Goal: Task Accomplishment & Management: Complete application form

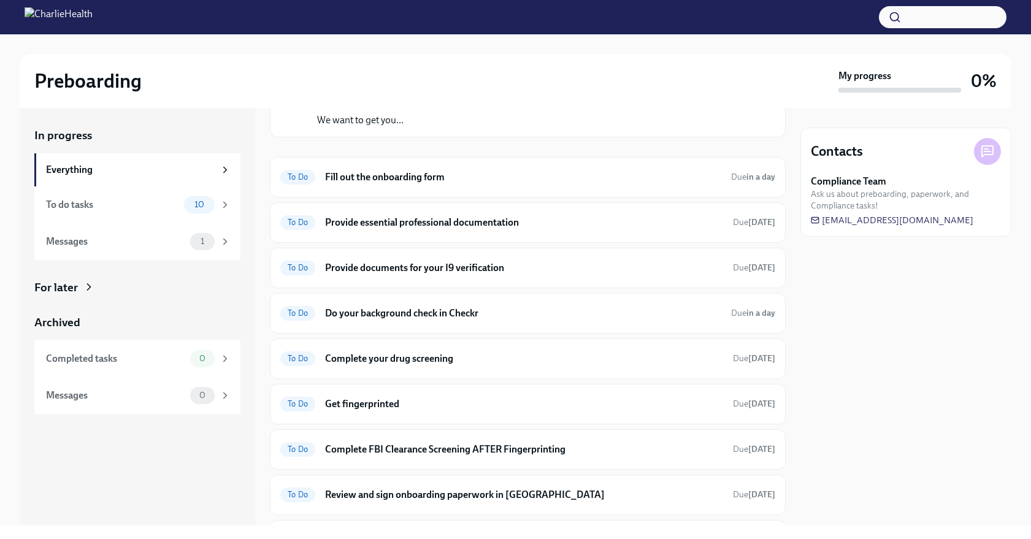
scroll to position [68, 0]
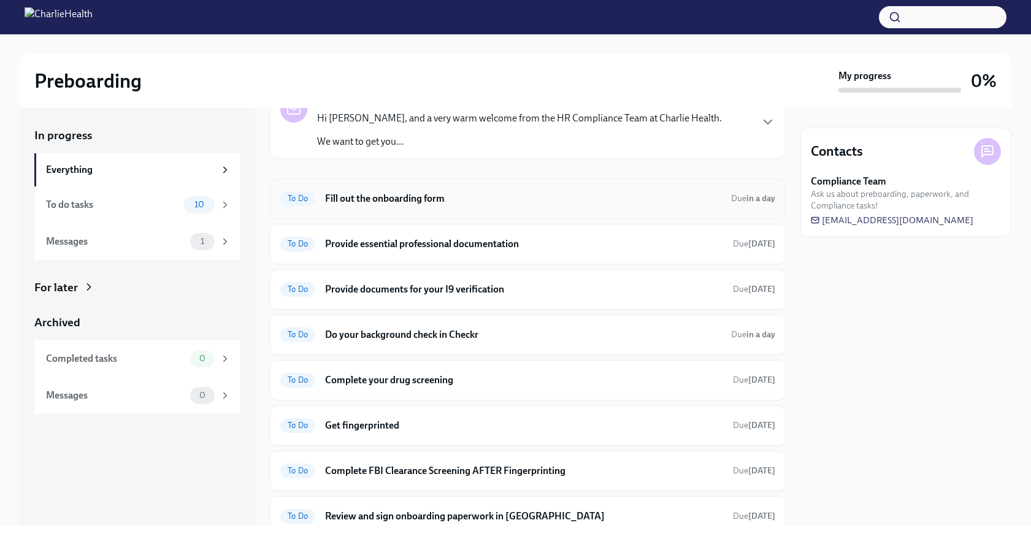
click at [414, 200] on h6 "Fill out the onboarding form" at bounding box center [523, 198] width 396 height 13
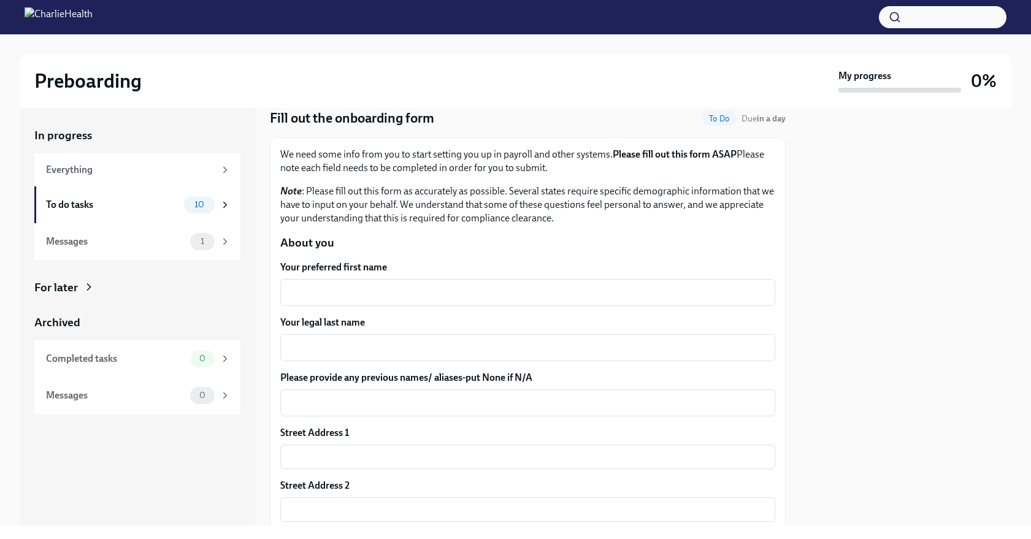
scroll to position [47, 0]
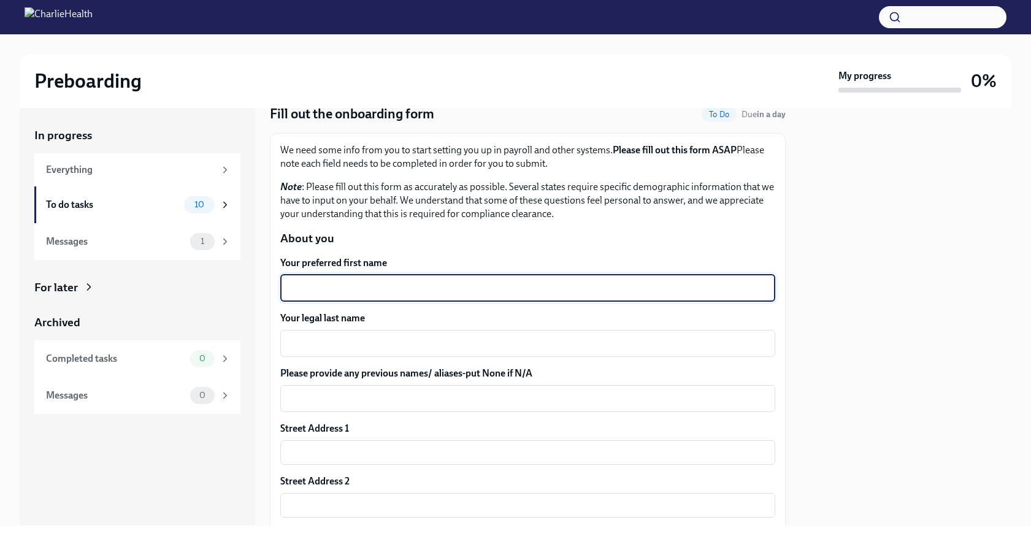
click at [383, 290] on textarea "Your preferred first name" at bounding box center [528, 288] width 480 height 15
type textarea "Amani"
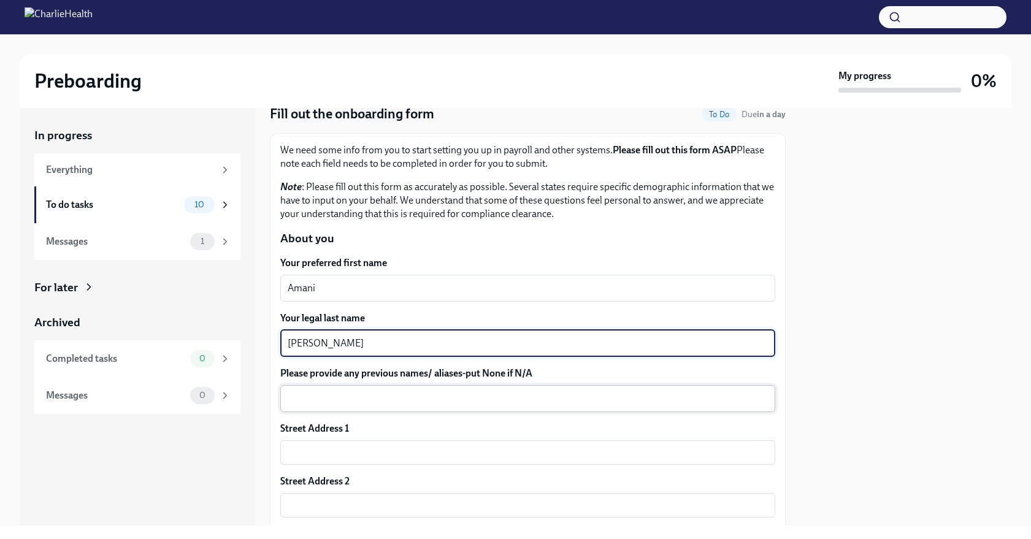
type textarea "Dobbs"
click at [361, 405] on textarea "Please provide any previous names/ aliases-put None if N/A" at bounding box center [528, 398] width 480 height 15
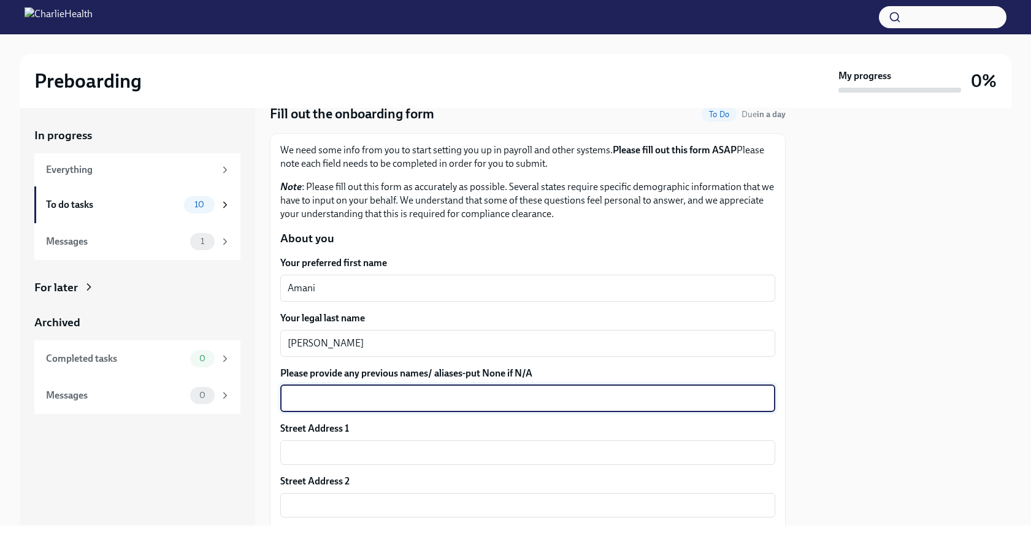
type textarea "B"
type textarea "N/A"
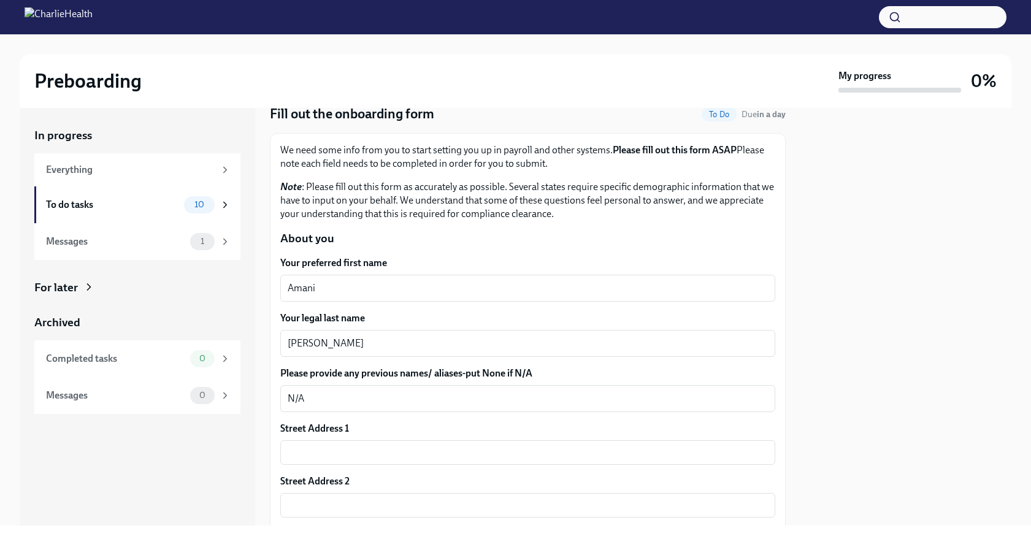
click at [480, 196] on p "Note : Please fill out this form as accurately as possible. Several states requ…" at bounding box center [527, 200] width 495 height 40
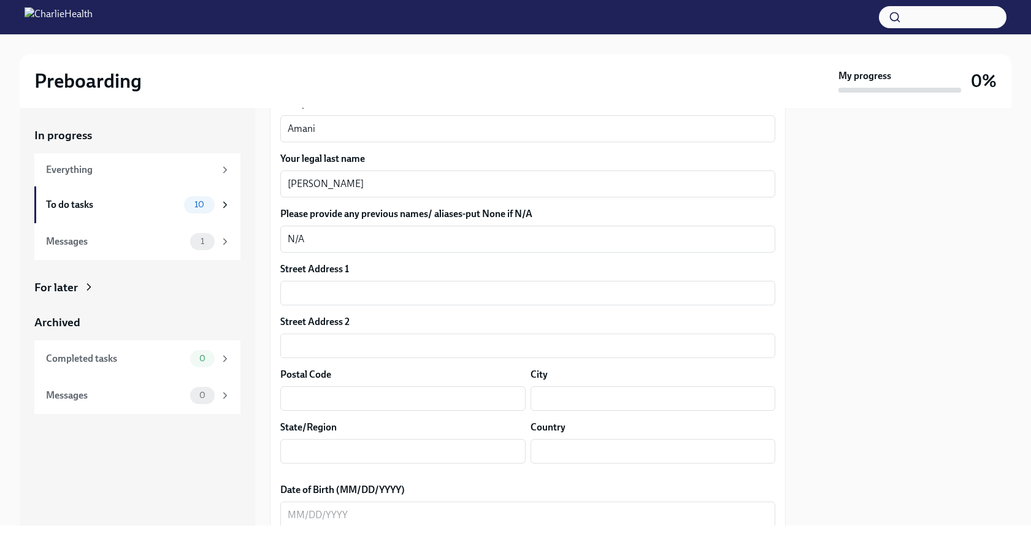
scroll to position [223, 0]
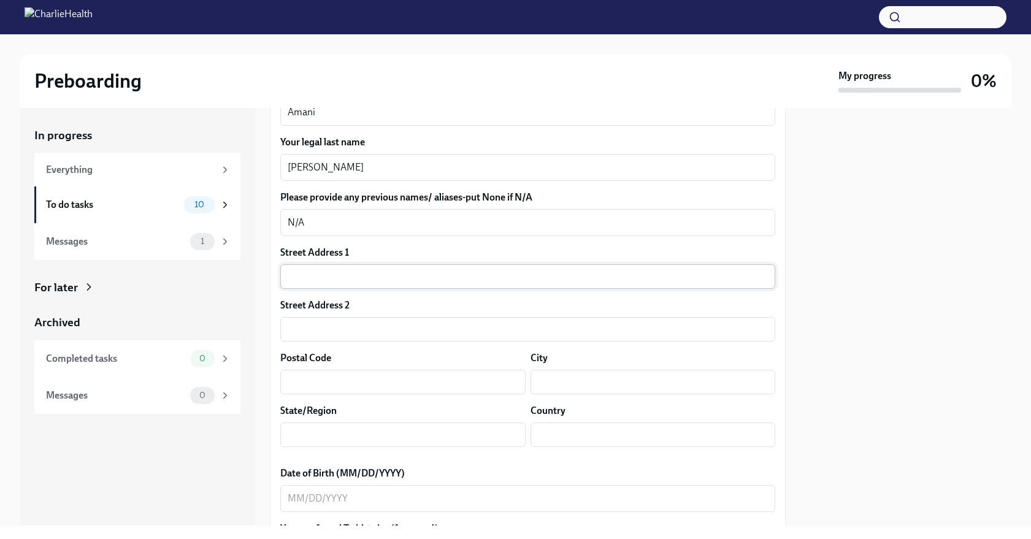
click at [349, 280] on input "text" at bounding box center [527, 276] width 495 height 25
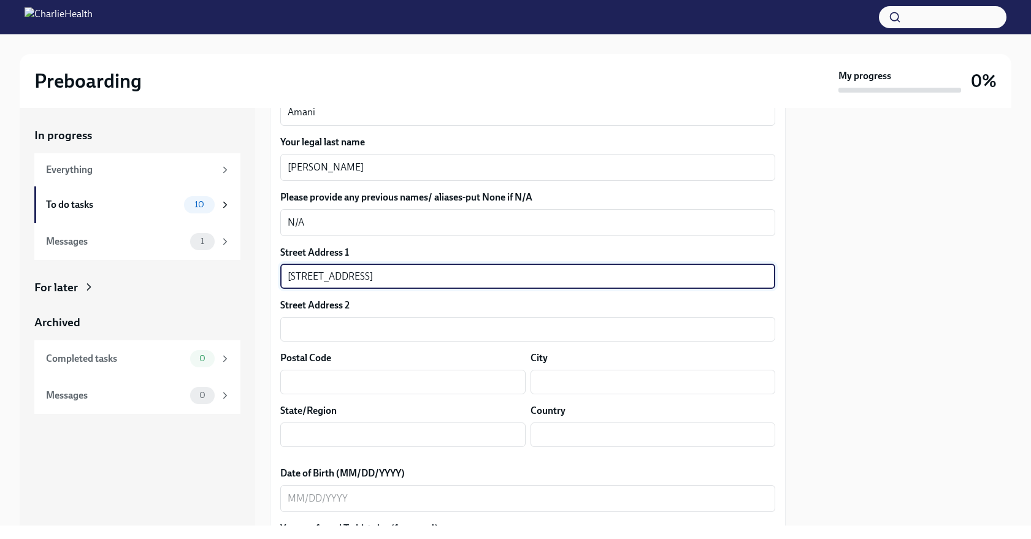
type input "23277 Cleveland St."
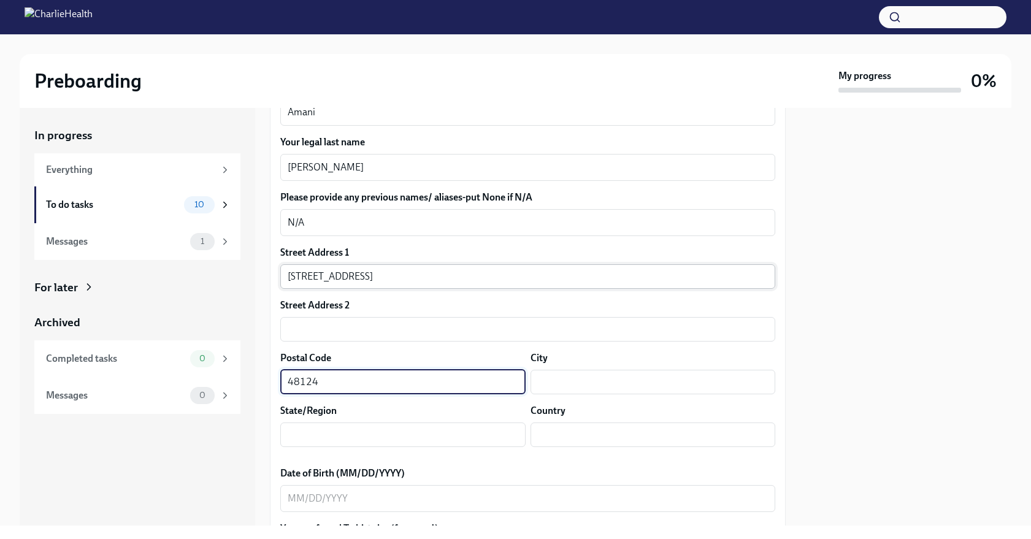
type input "48124"
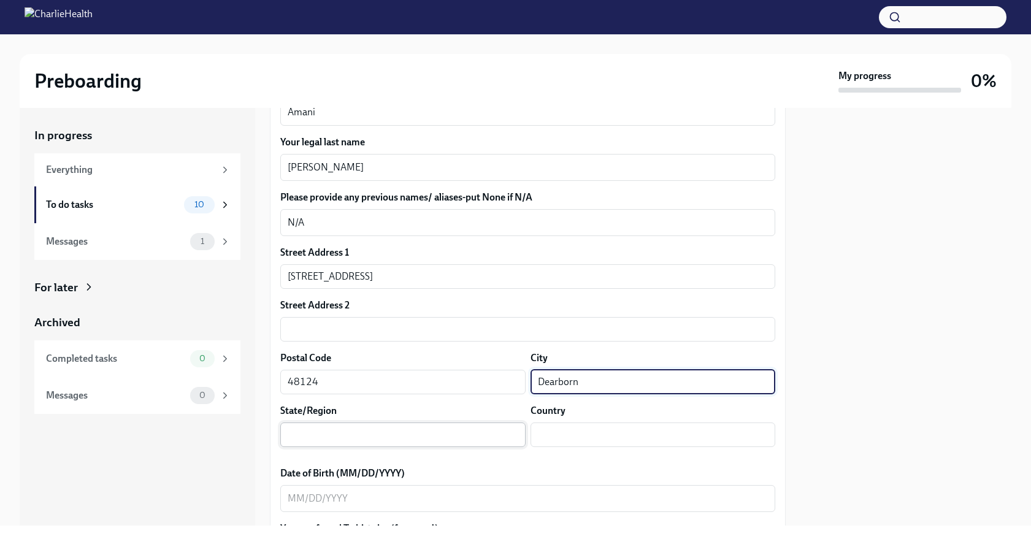
type input "Dearborn"
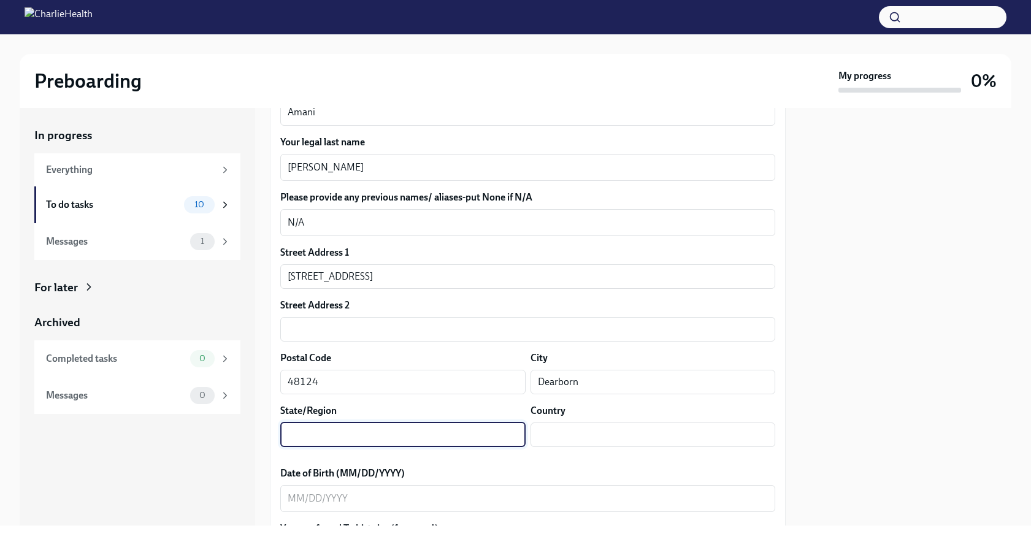
click at [324, 445] on input "text" at bounding box center [402, 434] width 245 height 25
type input "Michigan"
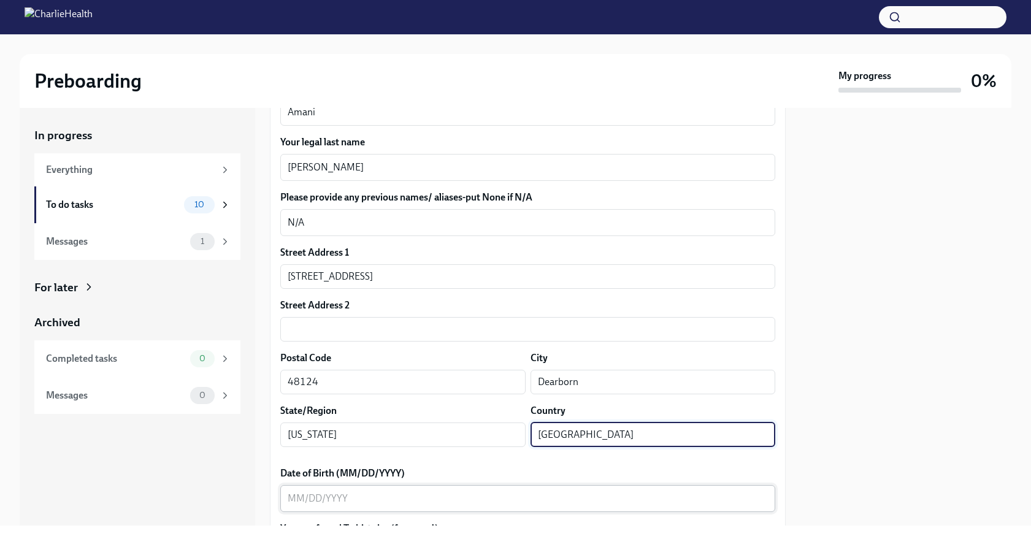
type input "USA"
click at [307, 506] on div "x ​" at bounding box center [527, 498] width 495 height 27
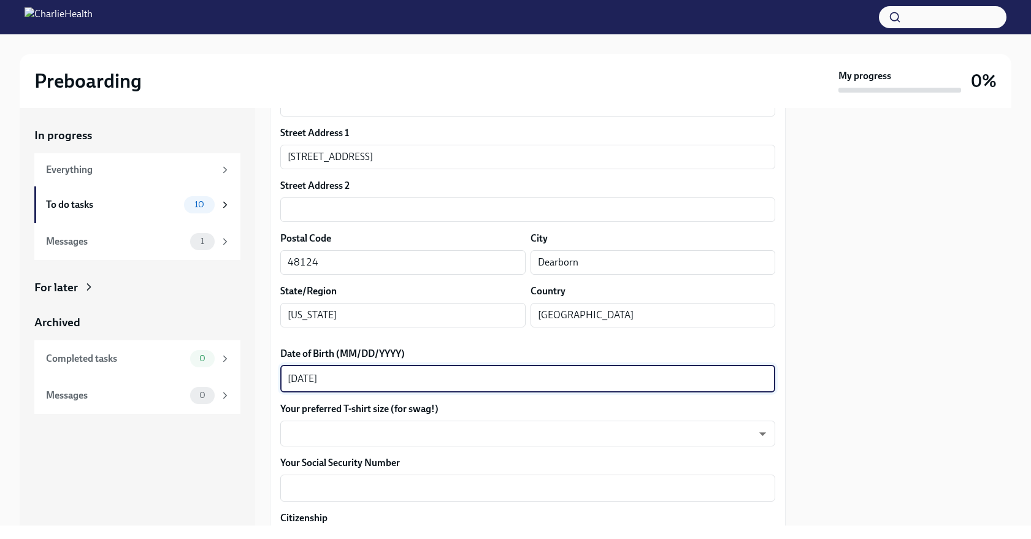
scroll to position [391, 0]
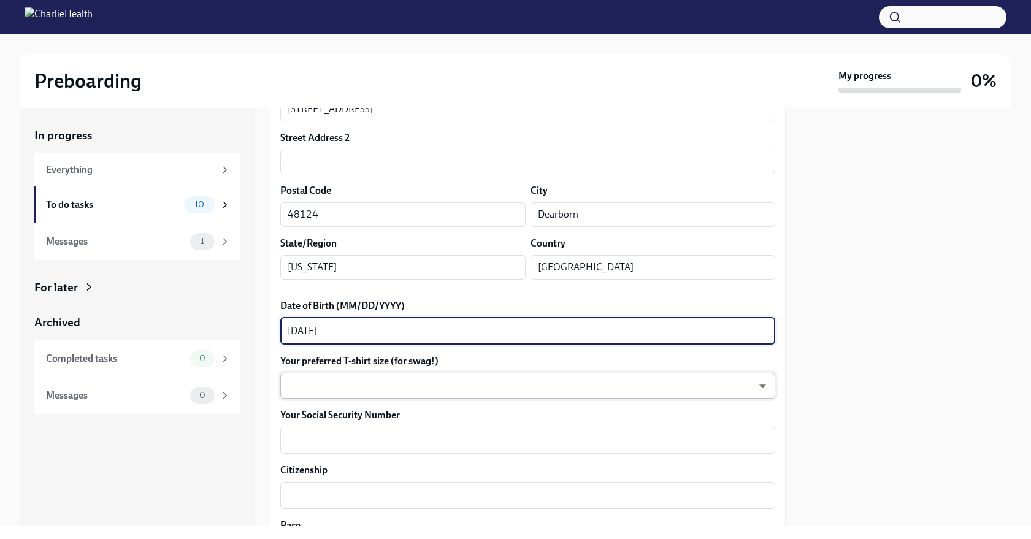
type textarea "01/27/1997"
click at [303, 387] on body "Preboarding My progress 0% In progress Everything To do tasks 10 Messages 1 For…" at bounding box center [515, 269] width 1031 height 539
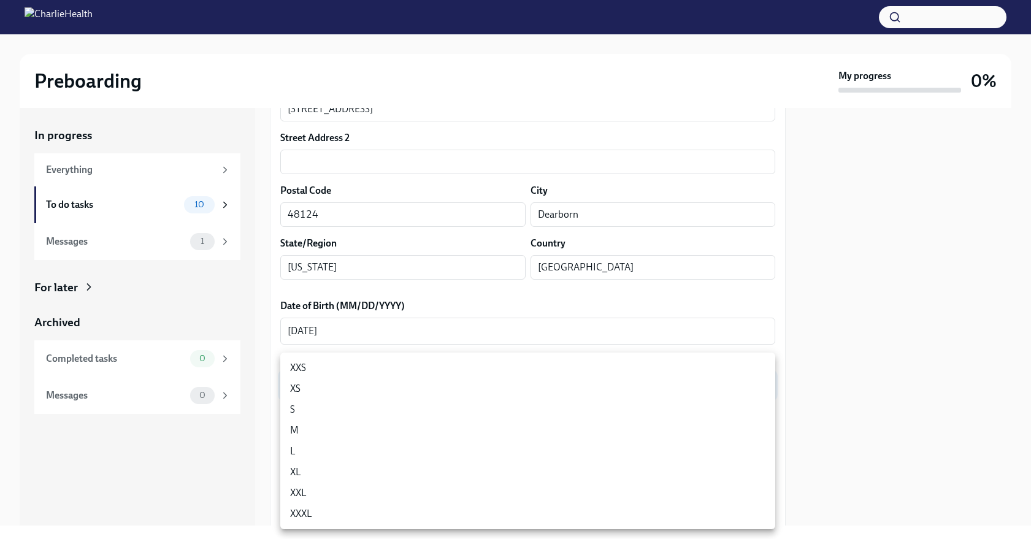
click at [313, 408] on li "S" at bounding box center [527, 409] width 495 height 21
type input "GYTm_qoab"
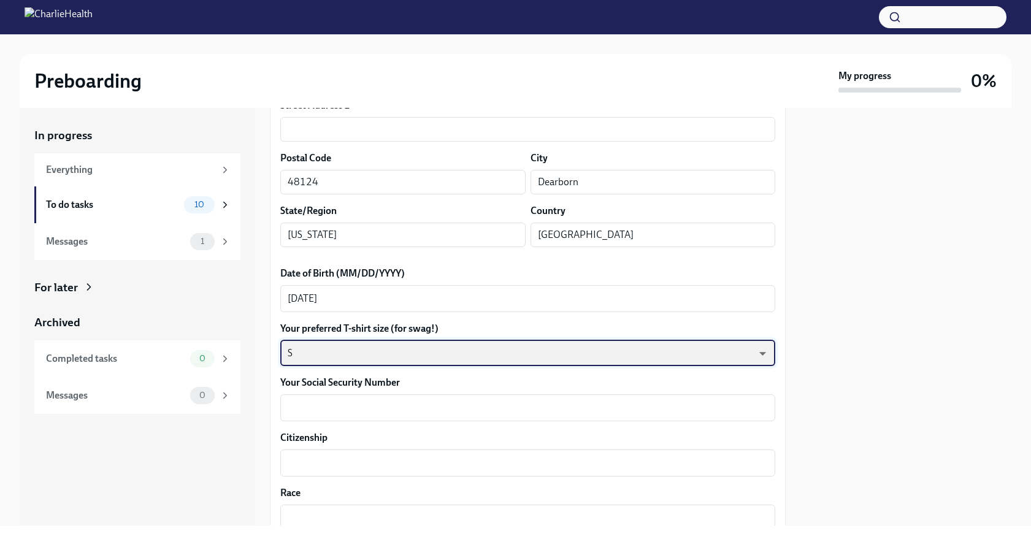
scroll to position [438, 0]
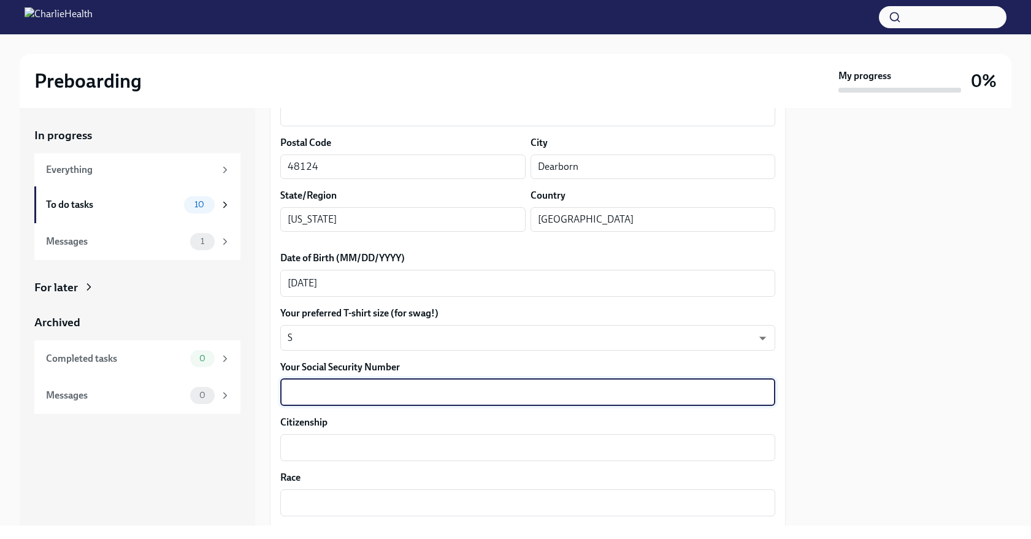
click at [325, 397] on textarea "Your Social Security Number" at bounding box center [528, 392] width 480 height 15
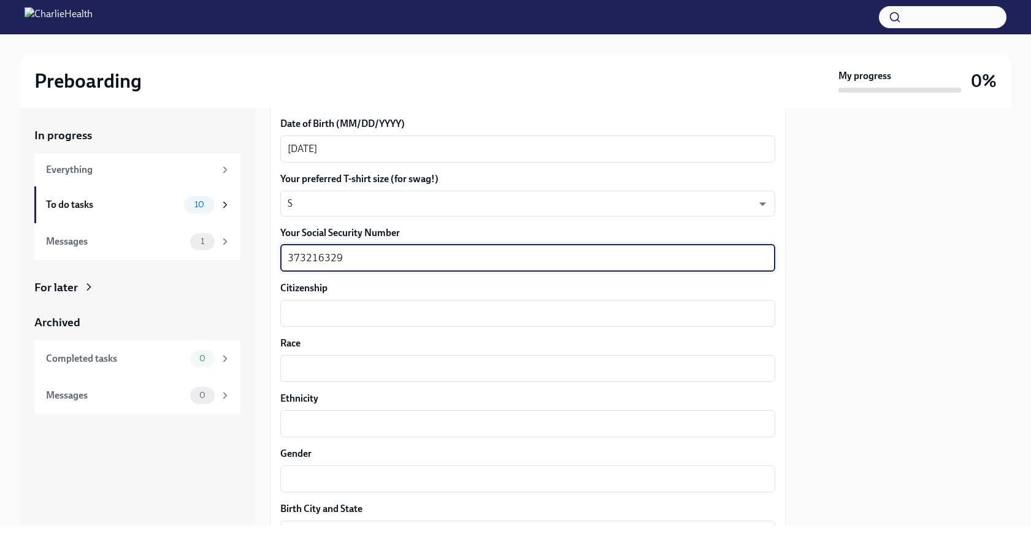
scroll to position [621, 0]
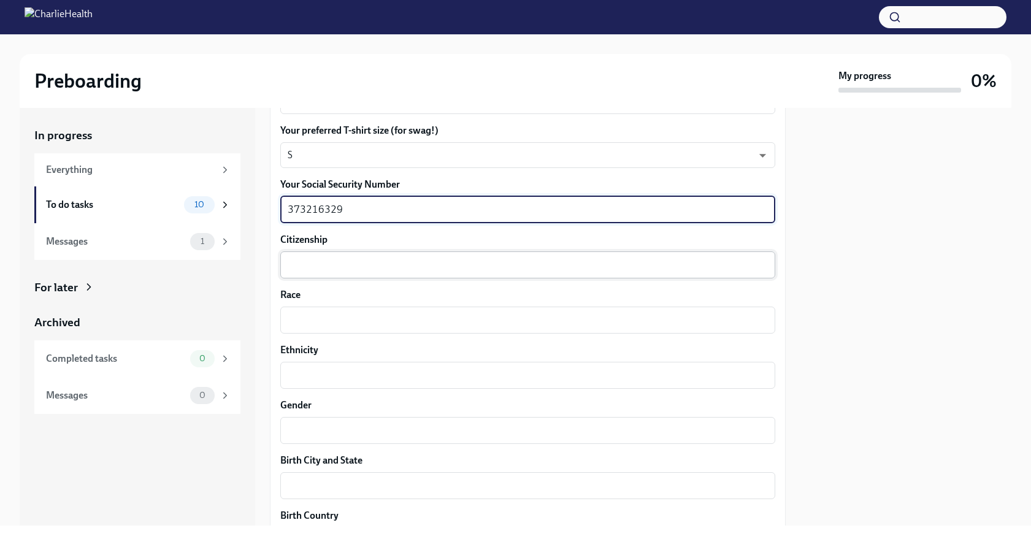
type textarea "373216329"
click at [304, 260] on textarea "Citizenship" at bounding box center [528, 264] width 480 height 15
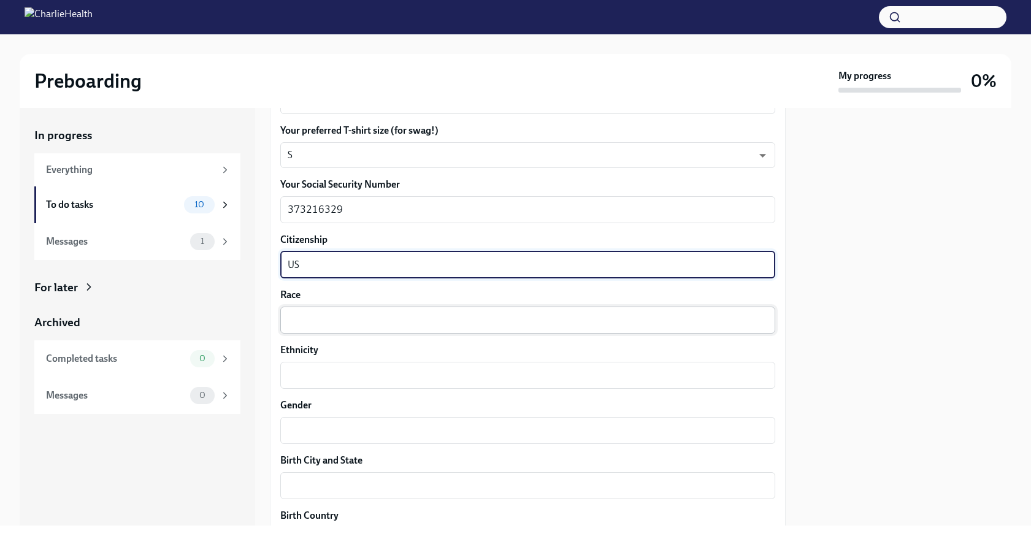
type textarea "US"
click at [311, 314] on textarea "Race" at bounding box center [528, 320] width 480 height 15
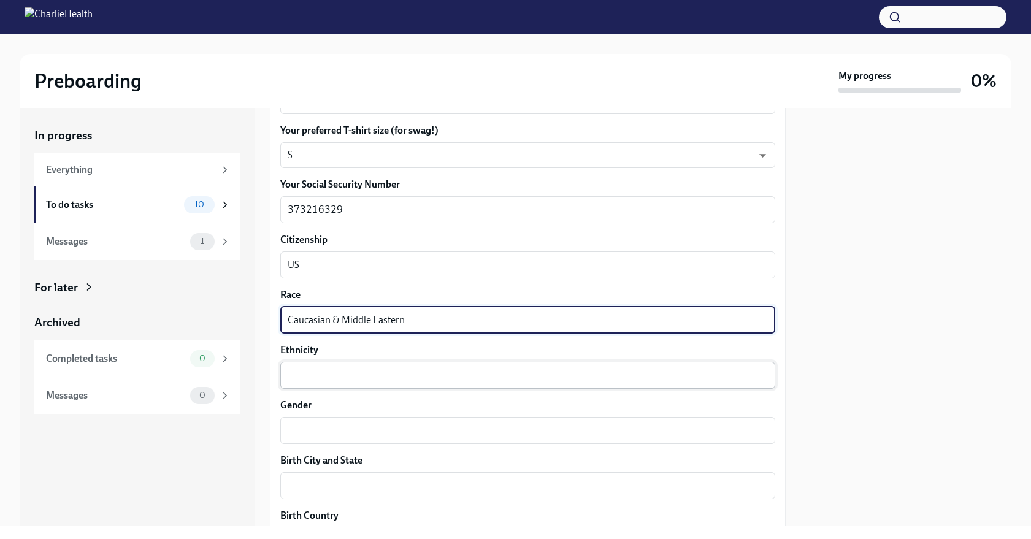
type textarea "Caucasian & Middle Eastern"
click at [314, 384] on div "x ​" at bounding box center [527, 375] width 495 height 27
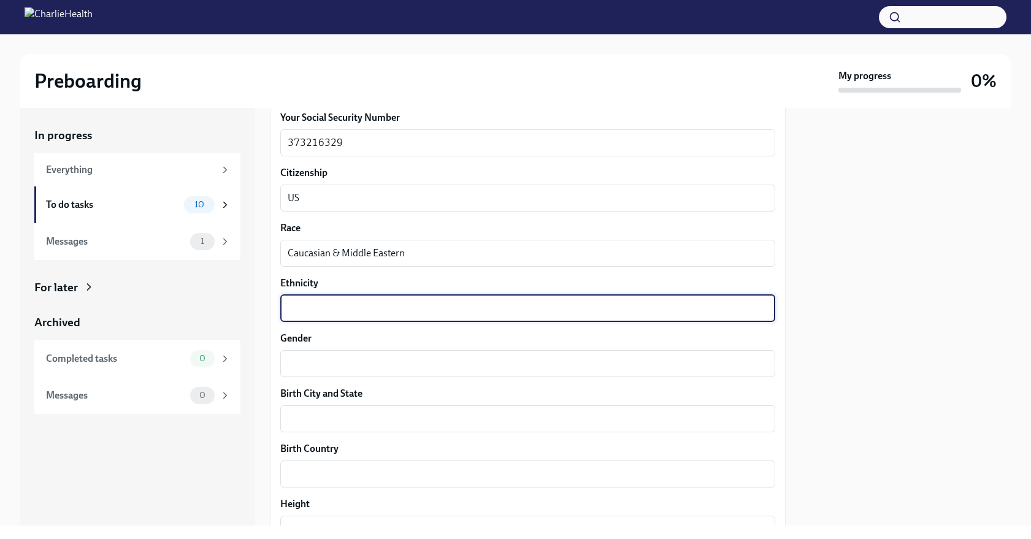
scroll to position [736, 0]
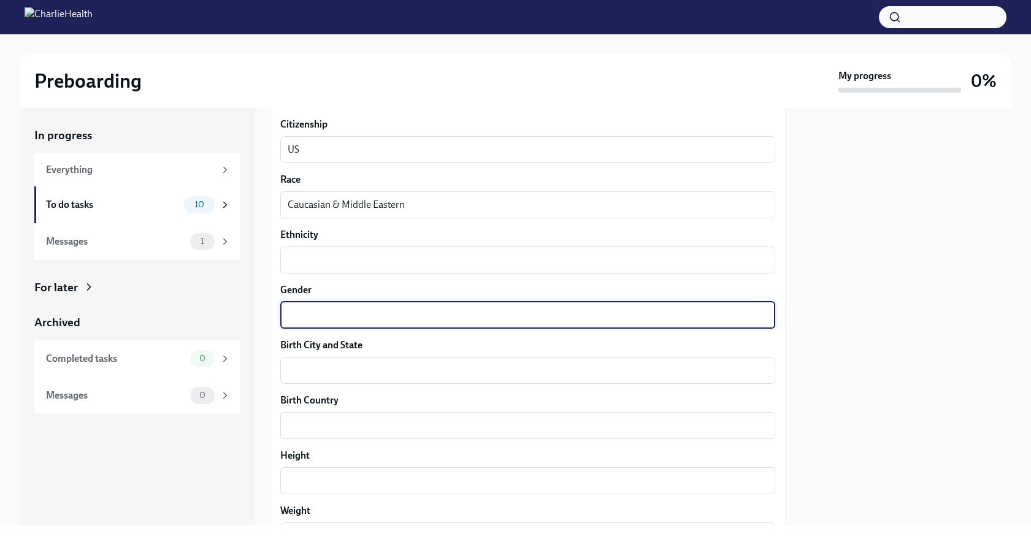
click at [316, 311] on textarea "Gender" at bounding box center [528, 315] width 480 height 15
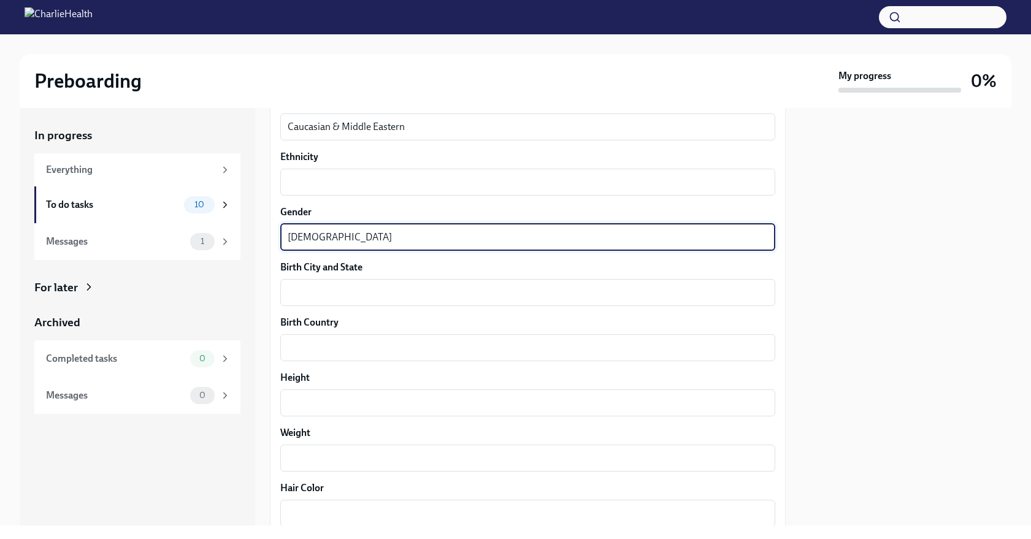
scroll to position [848, 0]
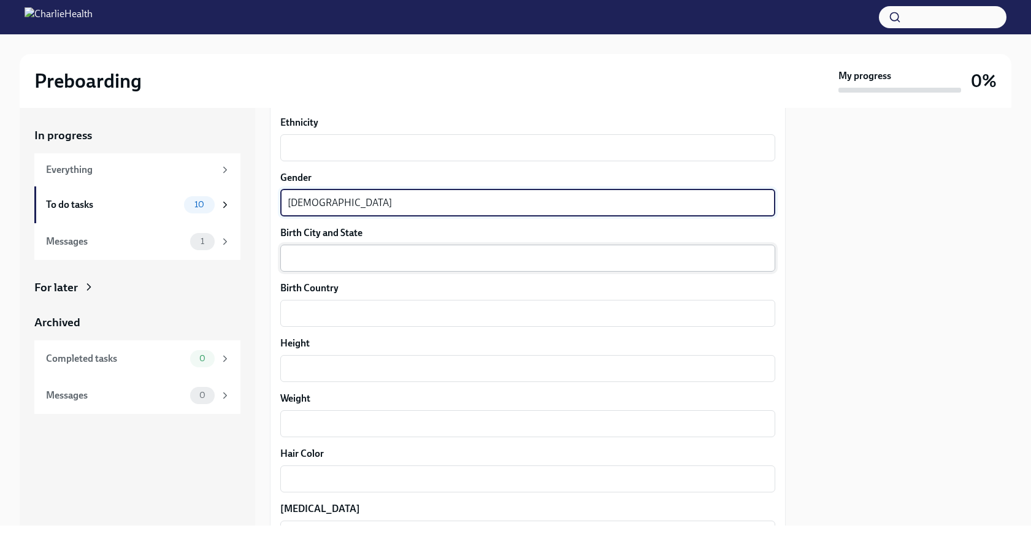
type textarea "Female"
click at [319, 255] on textarea "Birth City and State" at bounding box center [528, 258] width 480 height 15
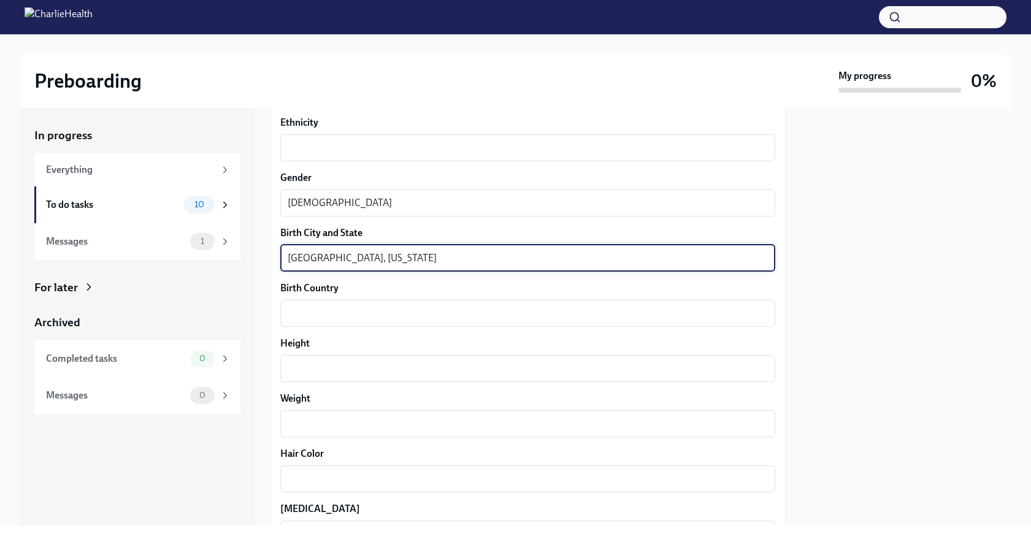
type textarea "Dearborn, Michigan"
click at [318, 329] on div "Your preferred first name Amani x ​ Your legal last name Dobbs x ​ Please provi…" at bounding box center [527, 73] width 495 height 1236
click at [387, 256] on textarea "Dearborn, Michigan" at bounding box center [528, 258] width 480 height 15
click at [337, 320] on div "x ​" at bounding box center [527, 313] width 495 height 27
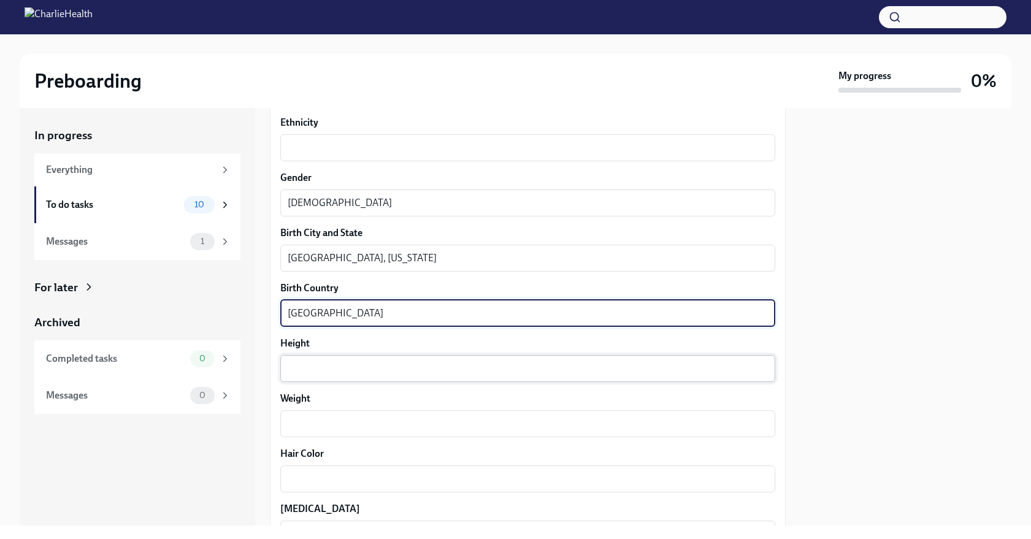
type textarea "USA"
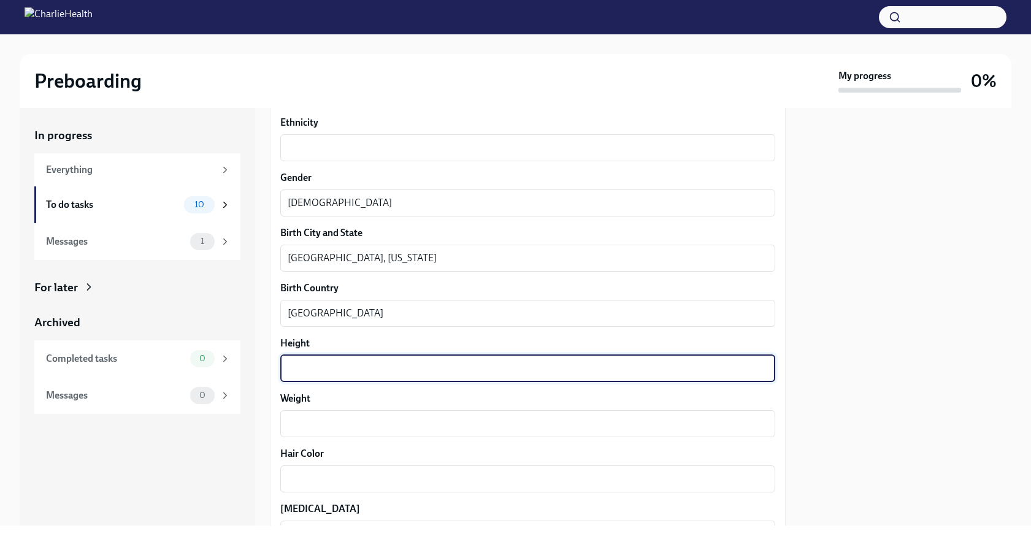
click at [322, 373] on textarea "Height" at bounding box center [528, 368] width 480 height 15
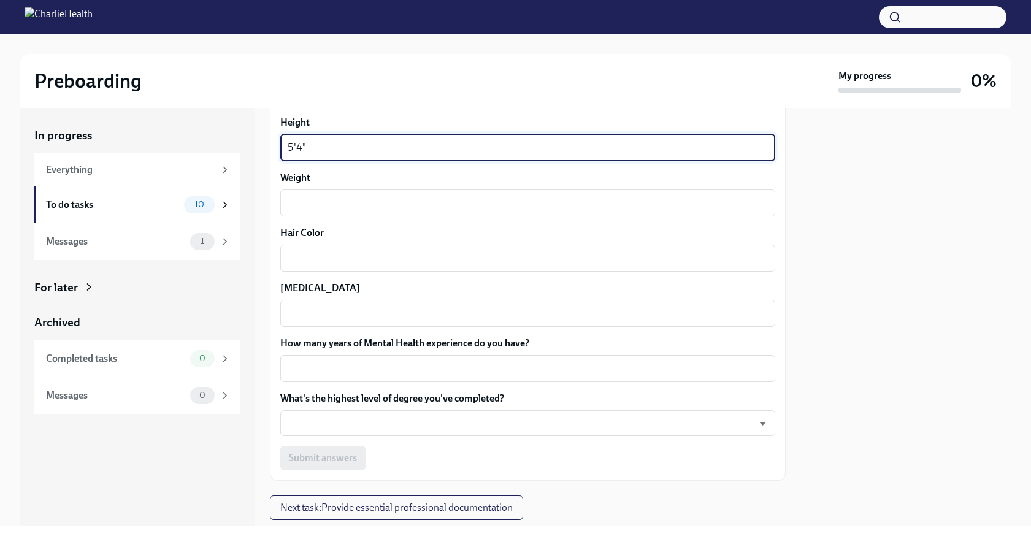
scroll to position [1103, 0]
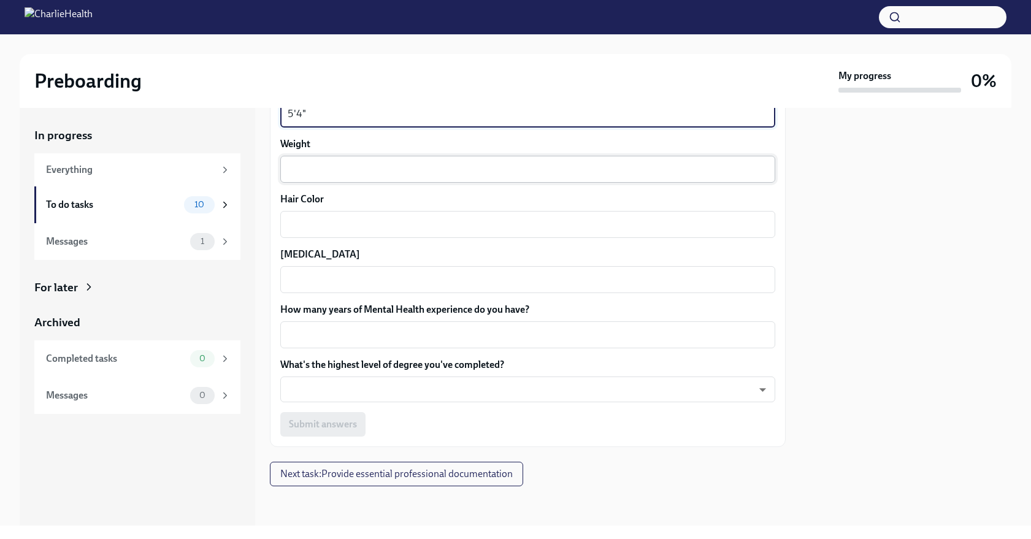
type textarea "5'4""
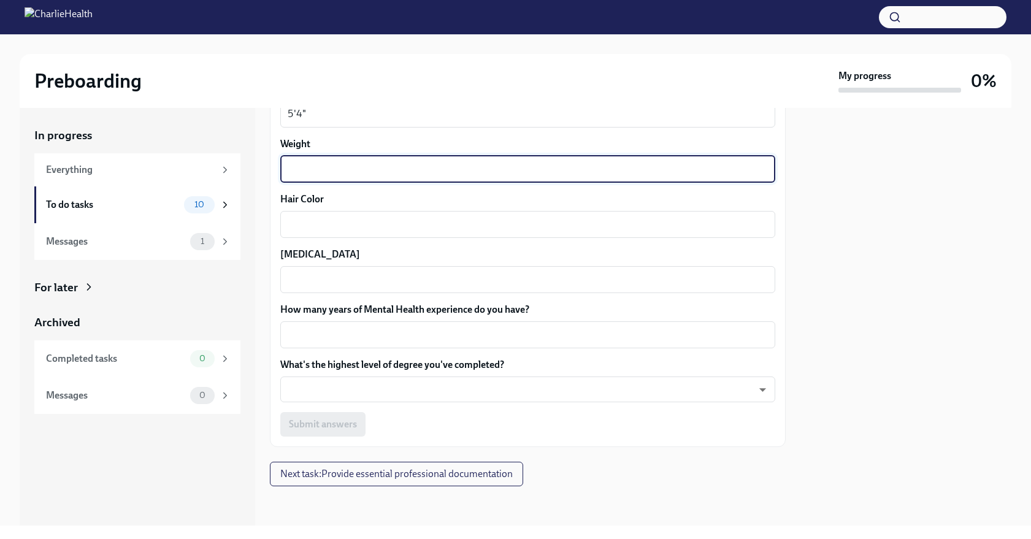
click at [341, 175] on textarea "Weight" at bounding box center [528, 169] width 480 height 15
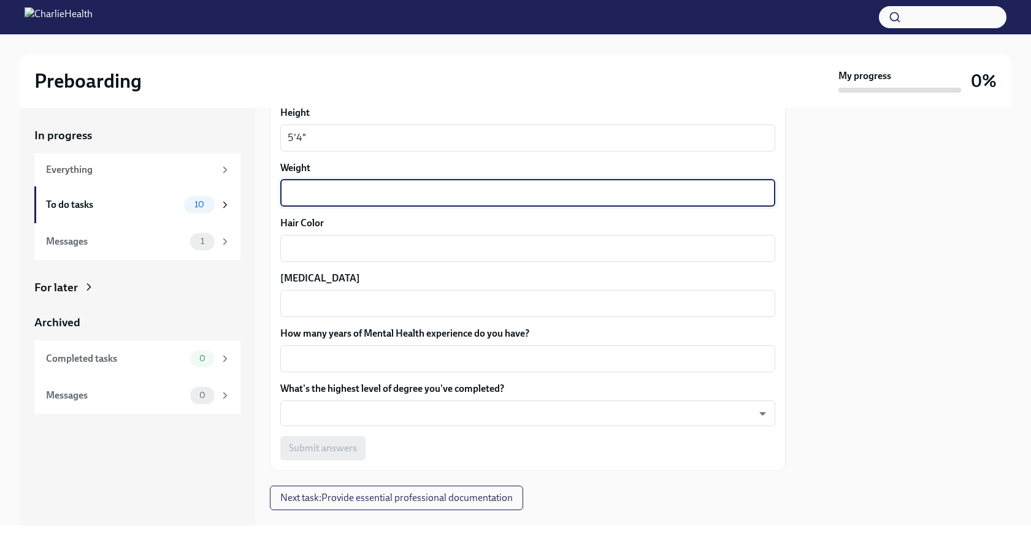
scroll to position [1072, 0]
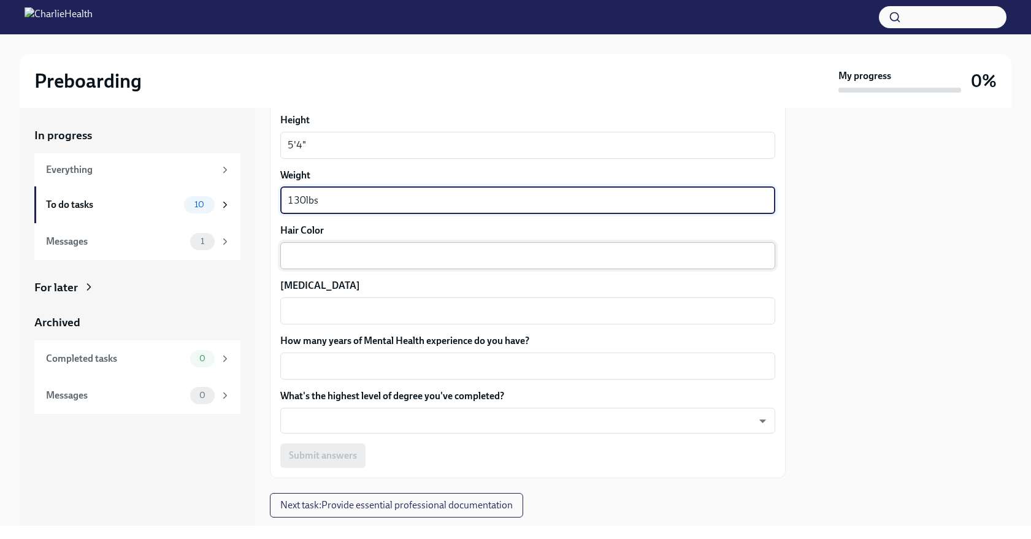
type textarea "130lbs"
click at [326, 252] on textarea "Hair Color" at bounding box center [528, 255] width 480 height 15
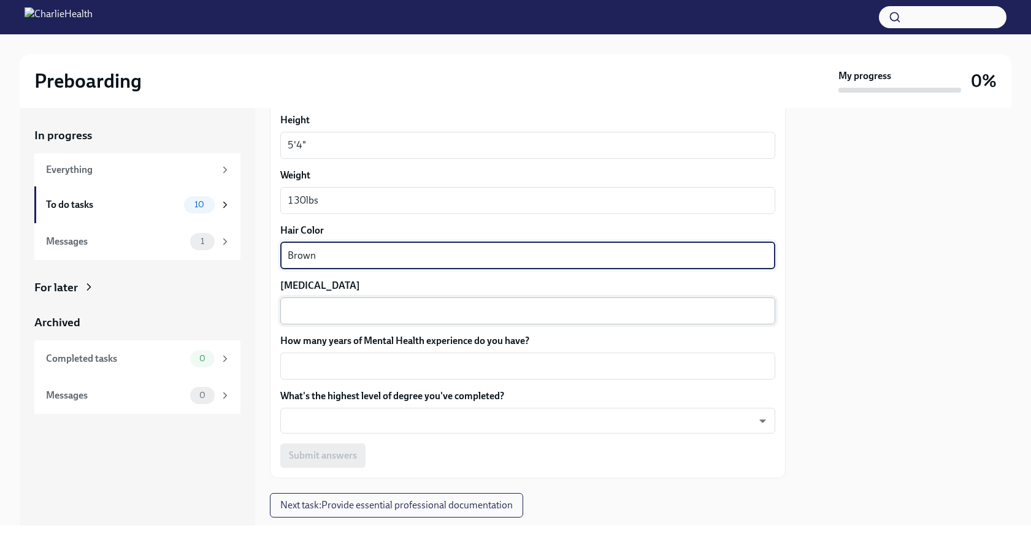
type textarea "Brown"
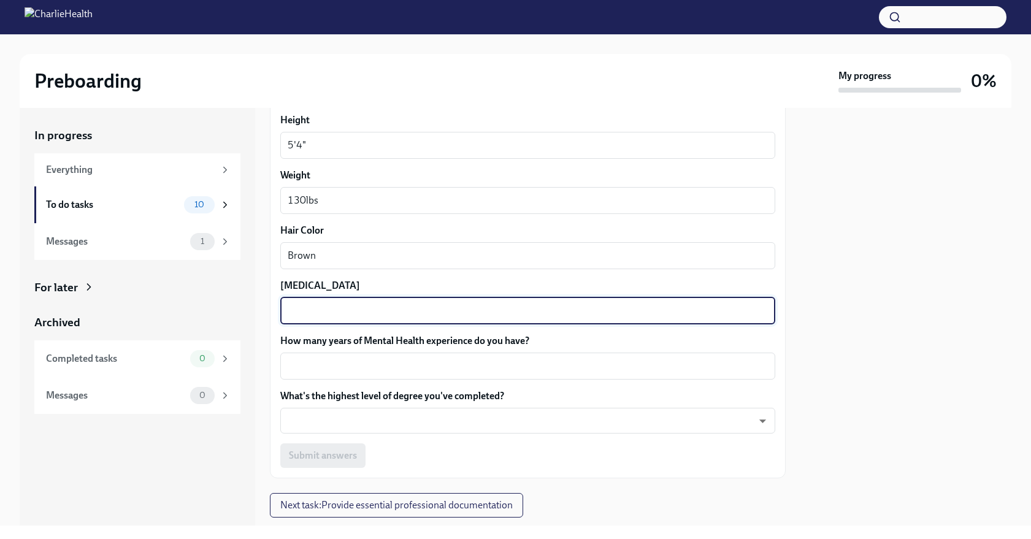
click at [329, 311] on textarea "Eye Color" at bounding box center [528, 310] width 480 height 15
type textarea "Brown"
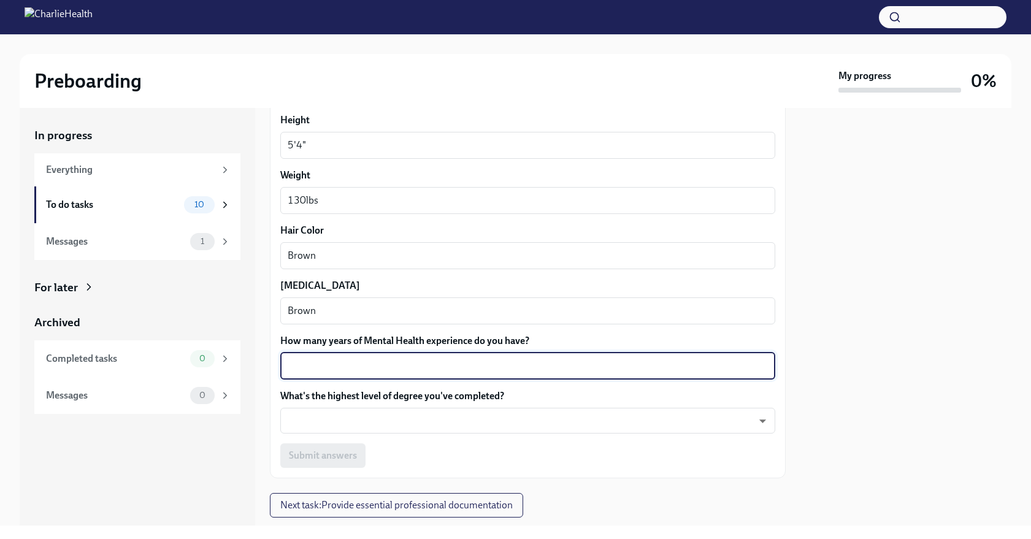
click at [337, 367] on textarea "How many years of Mental Health experience do you have?" at bounding box center [528, 366] width 480 height 15
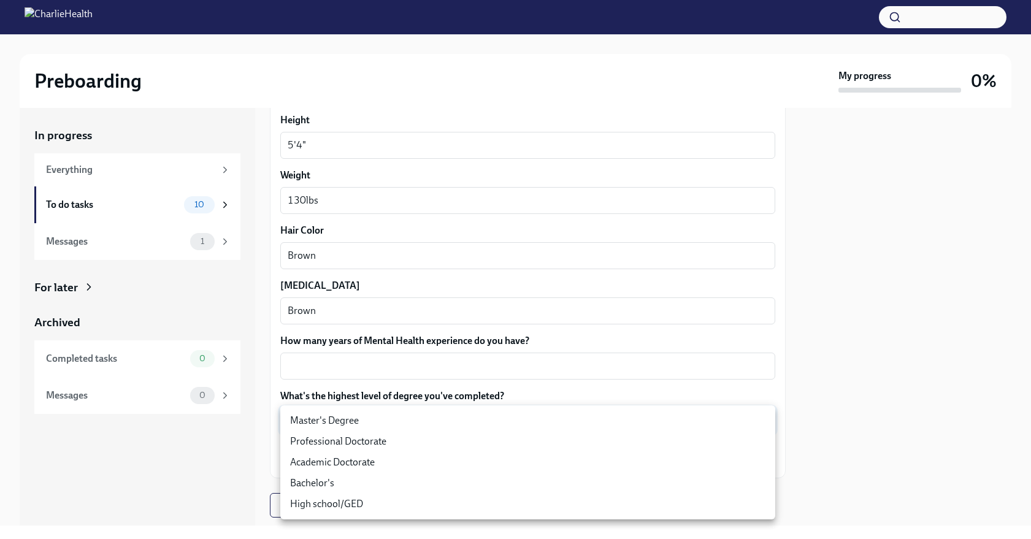
click at [382, 427] on body "Preboarding My progress 0% In progress Everything To do tasks 10 Messages 1 For…" at bounding box center [515, 269] width 1031 height 539
click at [358, 417] on li "Master's Degree" at bounding box center [527, 420] width 495 height 21
type input "2vBr-ghkD"
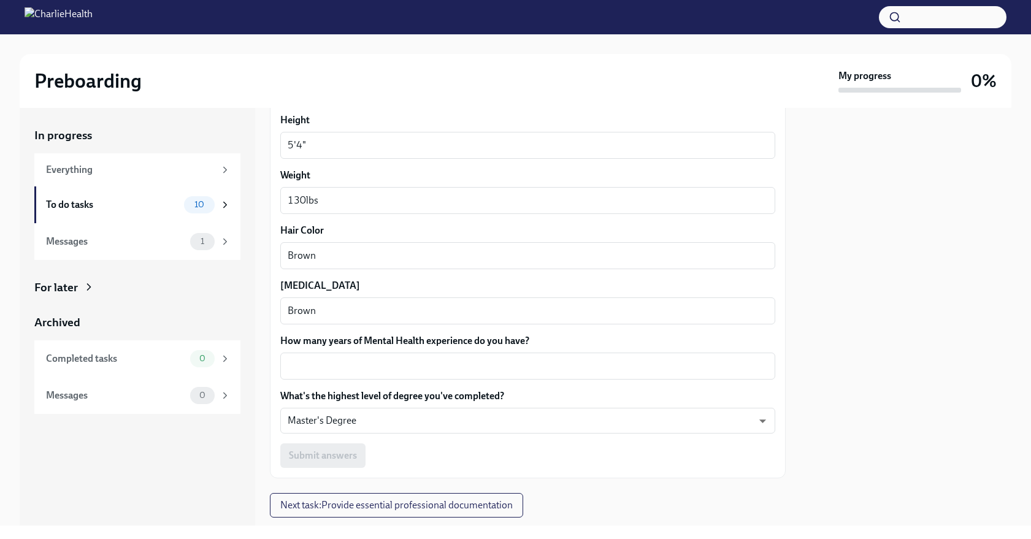
click at [429, 457] on div "Submit answers" at bounding box center [527, 455] width 495 height 25
click at [325, 361] on textarea "How many years of Mental Health experience do you have?" at bounding box center [528, 366] width 480 height 15
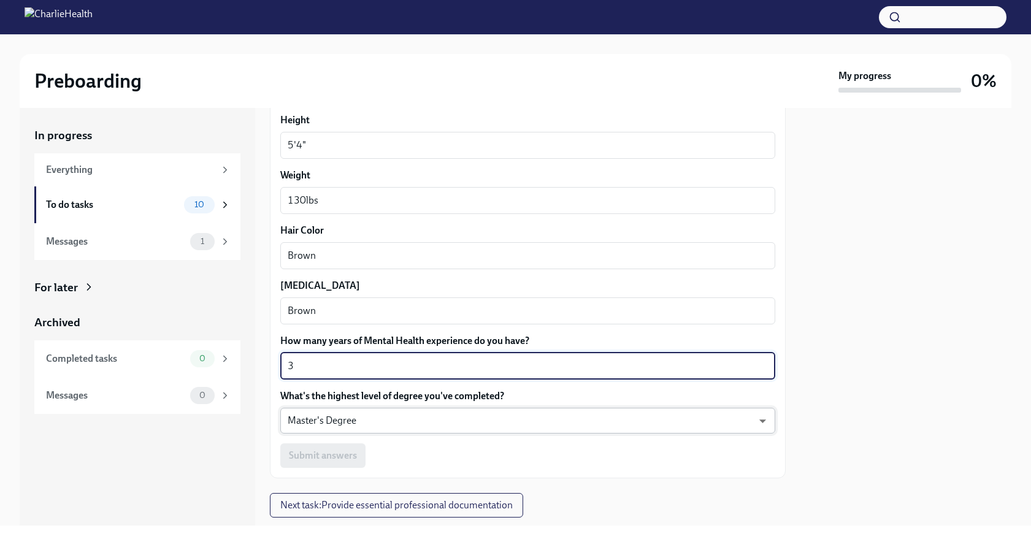
type textarea "3"
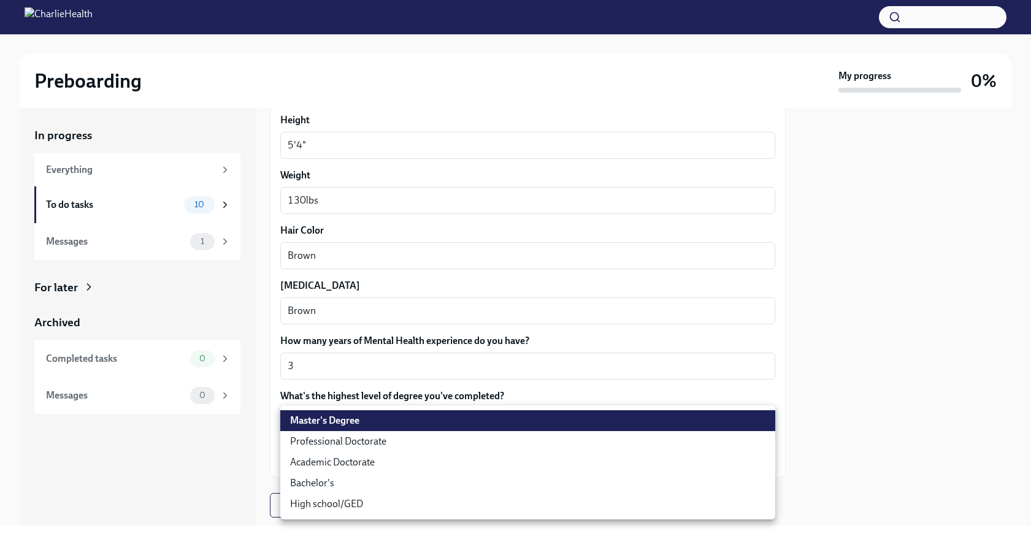
click at [406, 433] on body "Preboarding My progress 0% In progress Everything To do tasks 10 Messages 1 For…" at bounding box center [515, 269] width 1031 height 539
click at [381, 419] on li "Master's Degree" at bounding box center [527, 420] width 495 height 21
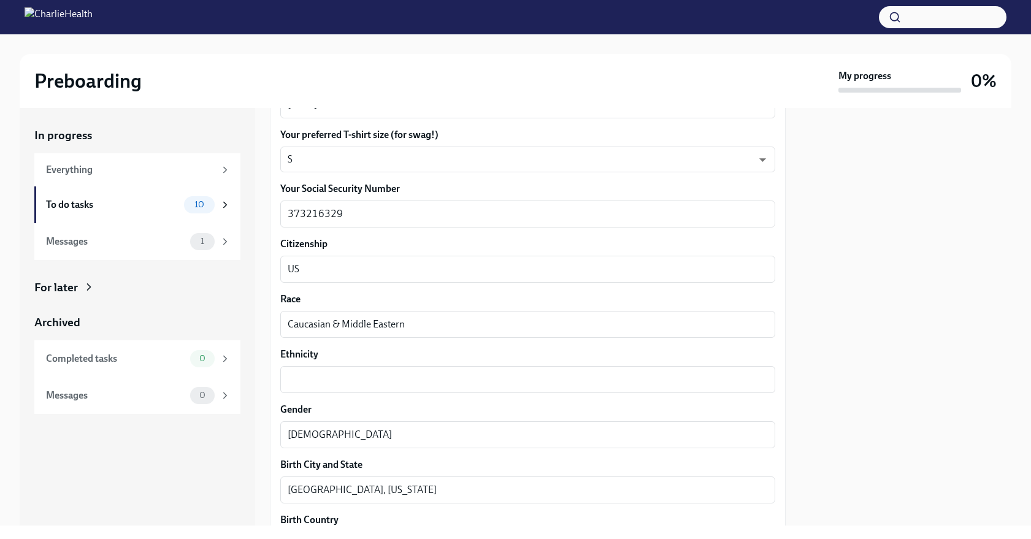
scroll to position [582, 0]
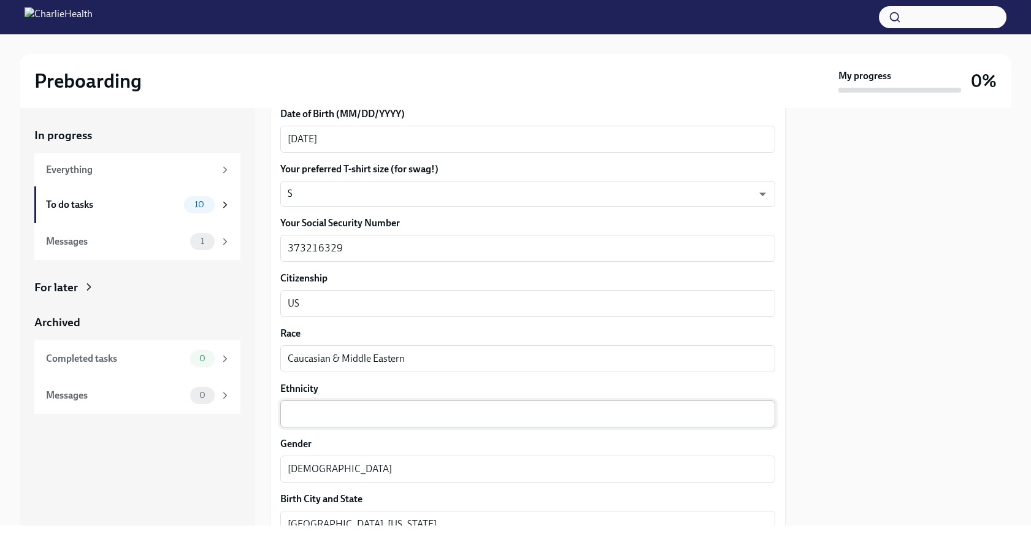
click at [349, 414] on textarea "Ethnicity" at bounding box center [528, 413] width 480 height 15
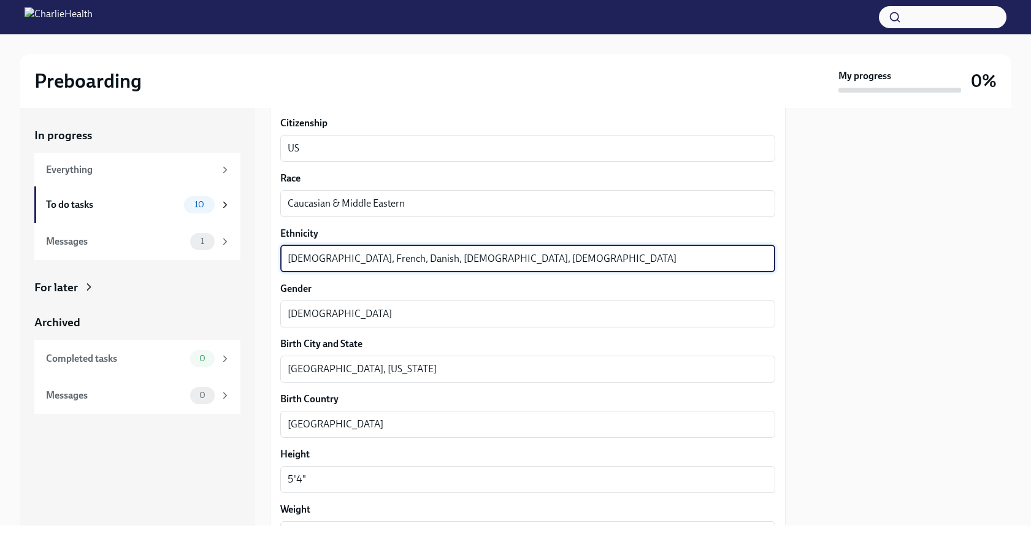
scroll to position [765, 0]
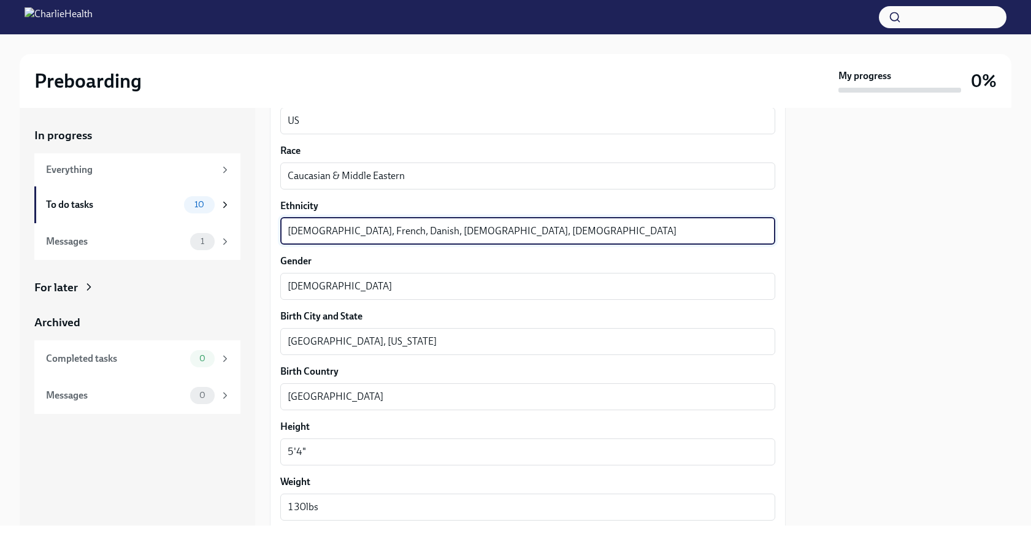
drag, startPoint x: 403, startPoint y: 234, endPoint x: 437, endPoint y: 230, distance: 34.6
click at [437, 230] on textarea "Lebanese, French, Danish, German, European" at bounding box center [528, 231] width 480 height 15
click at [459, 226] on textarea "Lebanese, French, Danish, European" at bounding box center [528, 231] width 480 height 15
click at [427, 230] on textarea "Lebanese, French, Danish, European" at bounding box center [528, 231] width 480 height 15
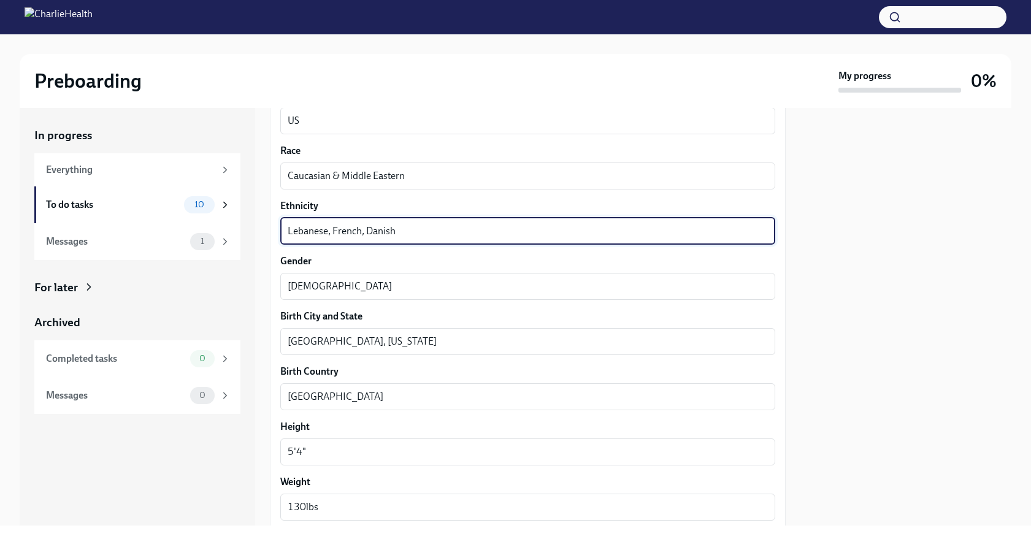
click at [330, 231] on textarea "Lebanese, French, Danish" at bounding box center [528, 231] width 480 height 15
drag, startPoint x: 479, startPoint y: 232, endPoint x: 550, endPoint y: 229, distance: 71.2
click at [550, 229] on textarea "Lebanese, German, European, Scandinavian French, Danish" at bounding box center [528, 231] width 480 height 15
drag, startPoint x: 335, startPoint y: 232, endPoint x: 370, endPoint y: 232, distance: 34.9
click at [370, 232] on textarea "Lebanese, German, European, Scandinavian" at bounding box center [528, 231] width 480 height 15
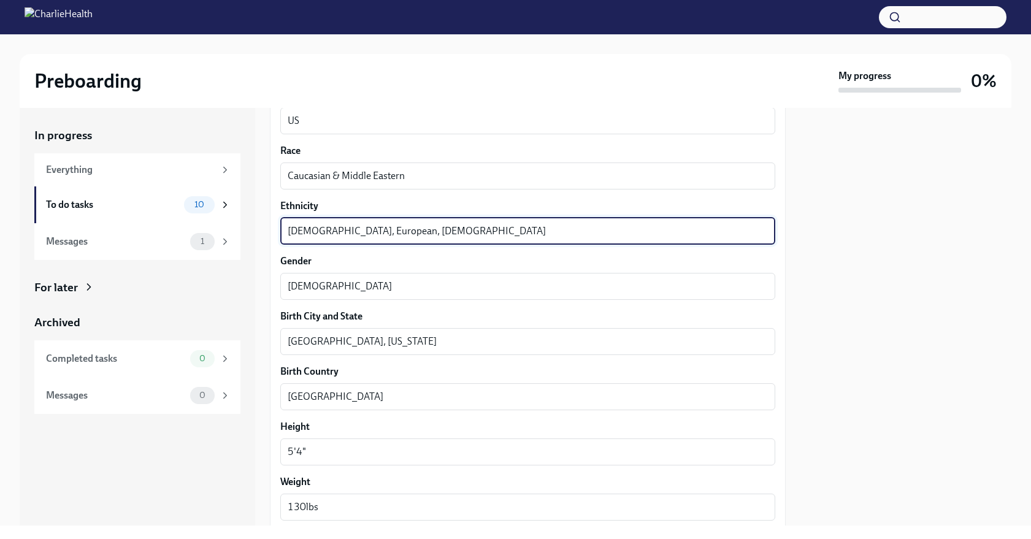
click at [395, 254] on label "Gender" at bounding box center [527, 260] width 495 height 13
click at [395, 279] on textarea "Female" at bounding box center [528, 286] width 480 height 15
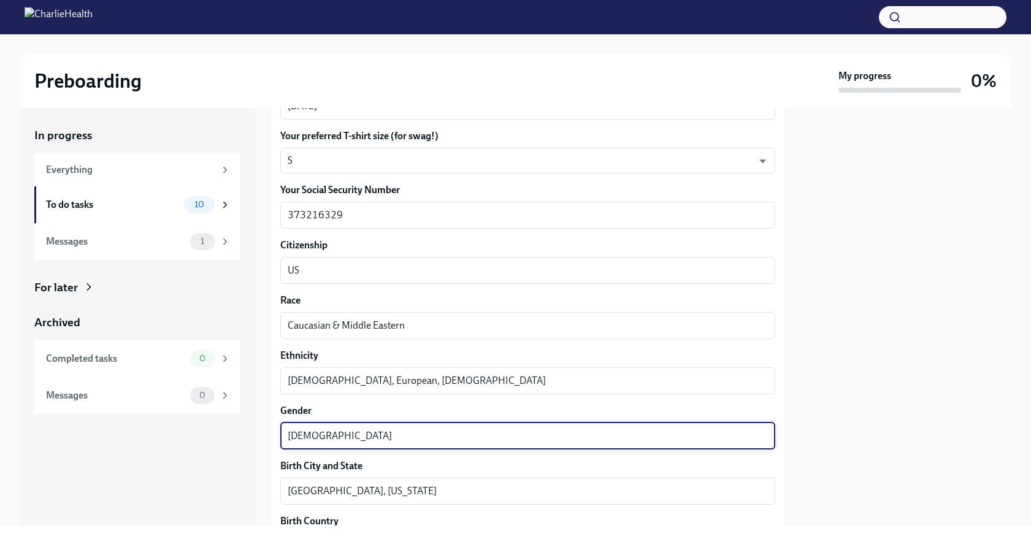
scroll to position [653, 0]
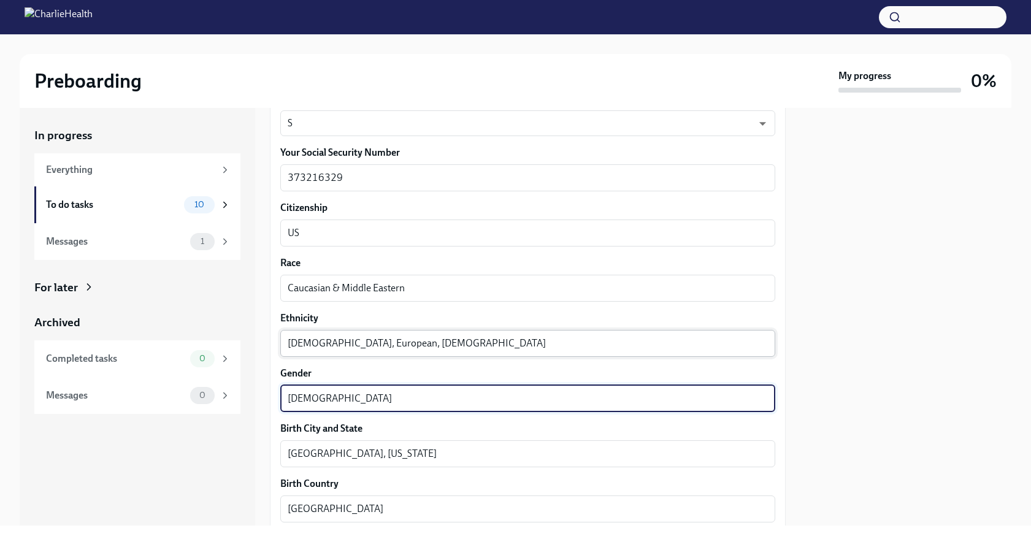
click at [360, 345] on textarea "Lebanese, European, Scandinavian" at bounding box center [528, 343] width 480 height 15
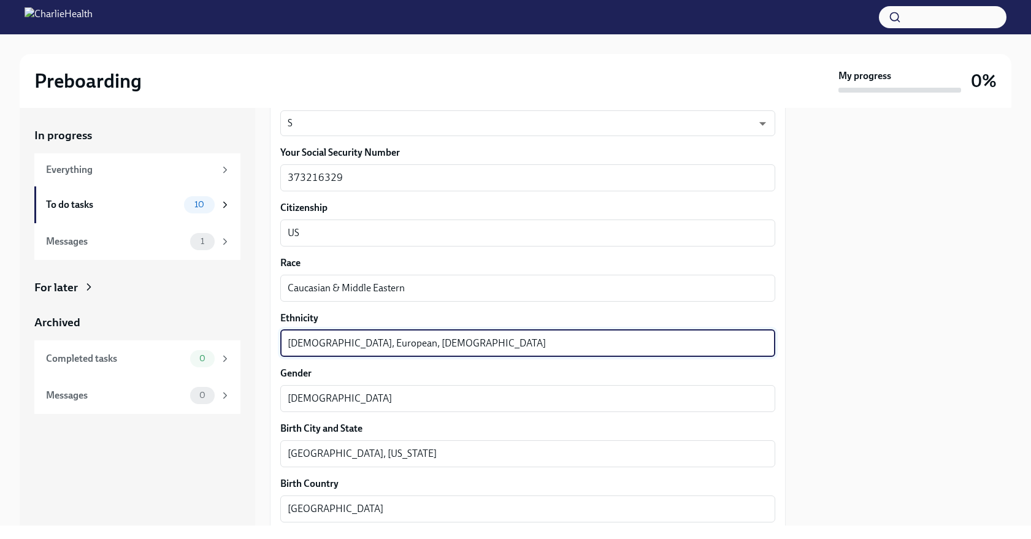
click at [395, 357] on div "Your preferred first name Amani x ​ Your legal last name Dobbs x ​ Please provi…" at bounding box center [527, 269] width 495 height 1236
drag, startPoint x: 332, startPoint y: 348, endPoint x: 373, endPoint y: 348, distance: 40.5
click at [373, 348] on textarea "Lebanese, European, Scandinavian" at bounding box center [528, 343] width 480 height 15
click at [417, 365] on div "Your preferred first name Amani x ​ Your legal last name Dobbs x ​ Please provi…" at bounding box center [527, 269] width 495 height 1236
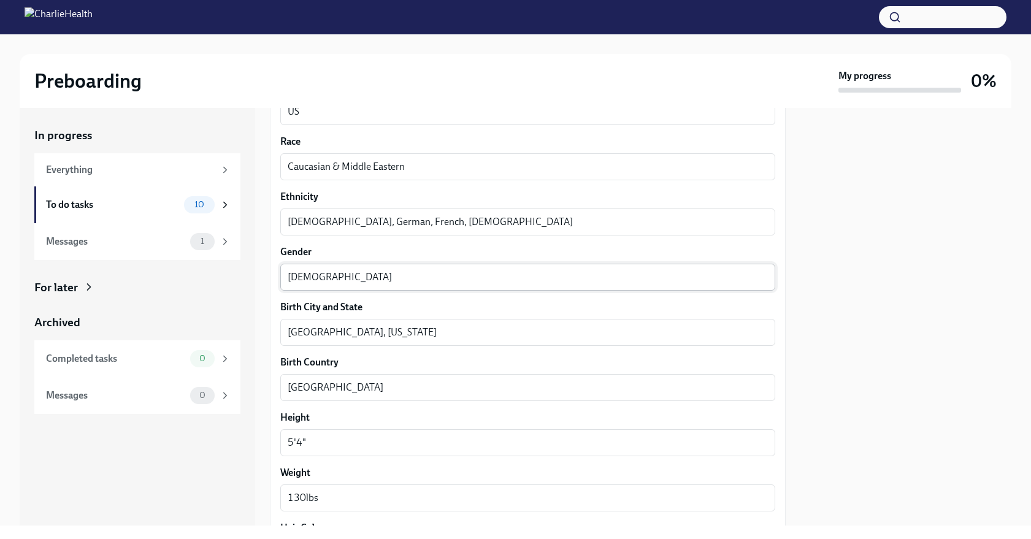
scroll to position [776, 0]
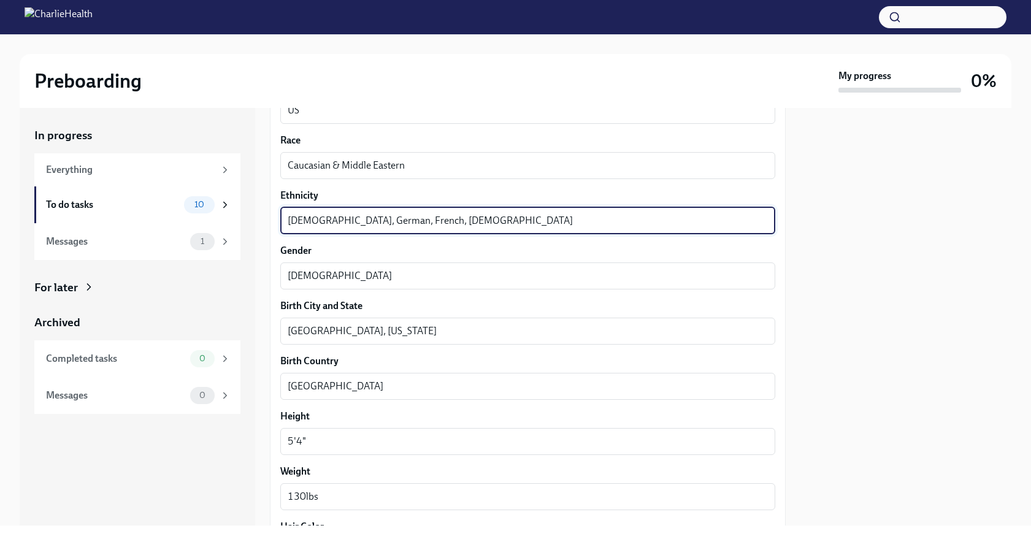
drag, startPoint x: 332, startPoint y: 221, endPoint x: 372, endPoint y: 223, distance: 39.9
click at [372, 223] on textarea "Lebanese, German, French, Scandinavian" at bounding box center [528, 220] width 480 height 15
click at [428, 219] on textarea "Lebanese, French, Scandinavian" at bounding box center [528, 220] width 480 height 15
click at [462, 242] on div "Your preferred first name Amani x ​ Your legal last name Dobbs x ​ Please provi…" at bounding box center [527, 146] width 495 height 1236
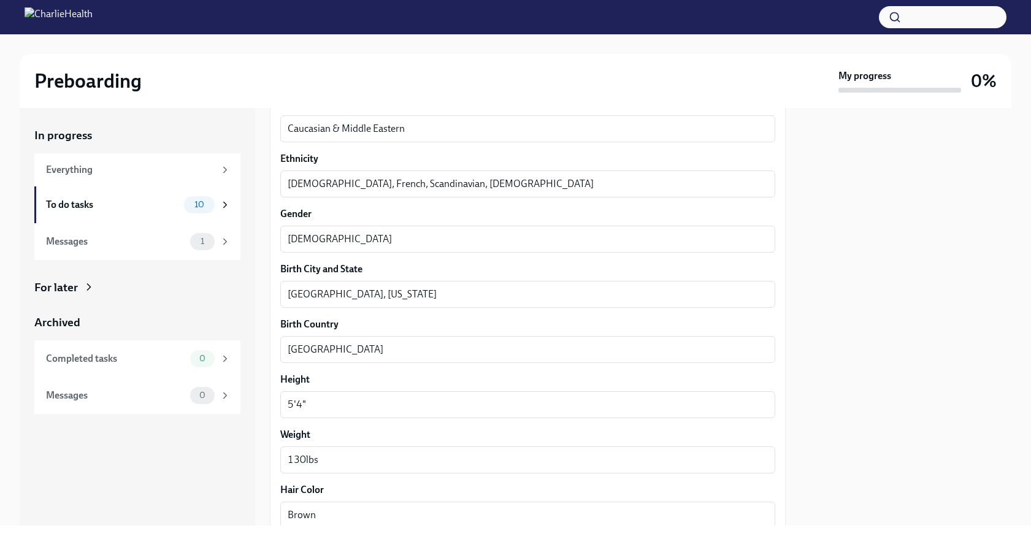
scroll to position [807, 0]
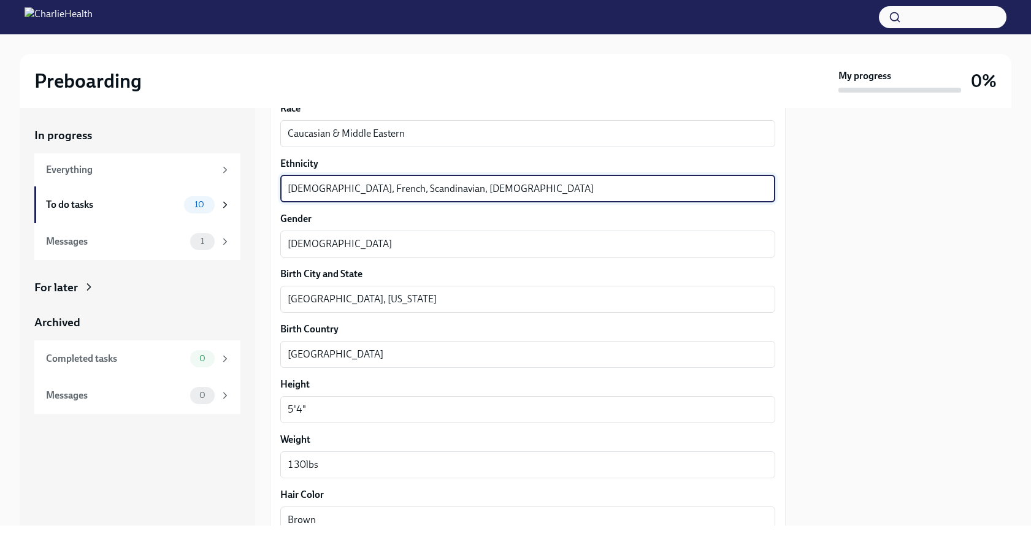
drag, startPoint x: 331, startPoint y: 188, endPoint x: 427, endPoint y: 189, distance: 95.6
click at [427, 189] on textarea "Lebanese, French, Scandinavian, European" at bounding box center [528, 188] width 480 height 15
click at [386, 188] on textarea "Lebanese, European" at bounding box center [528, 188] width 480 height 15
paste textarea "French, Scandinavian,"
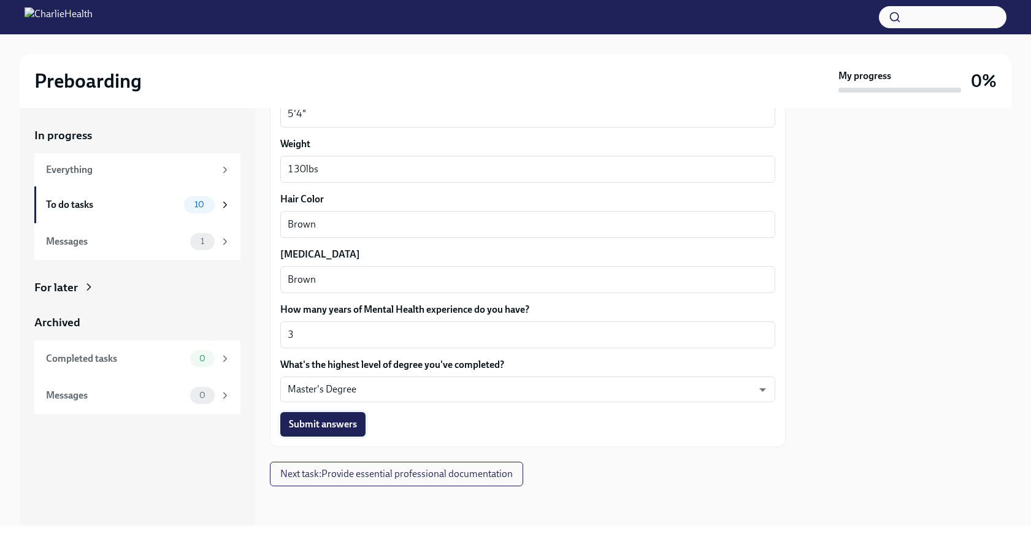
type textarea "Lebanese, European, French, Scandinavian"
click at [339, 426] on span "Submit answers" at bounding box center [323, 424] width 68 height 12
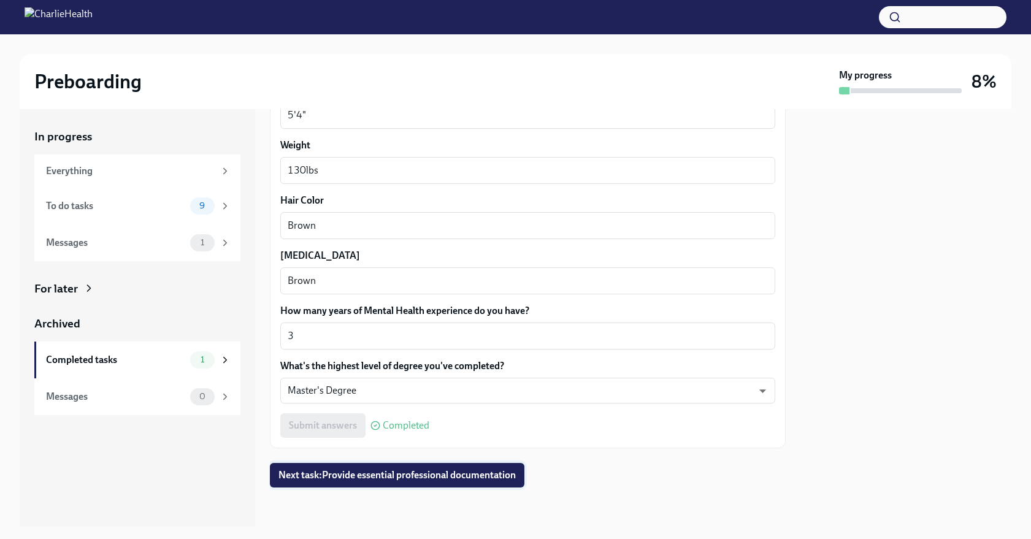
click at [335, 475] on span "Next task : Provide essential professional documentation" at bounding box center [396, 475] width 237 height 12
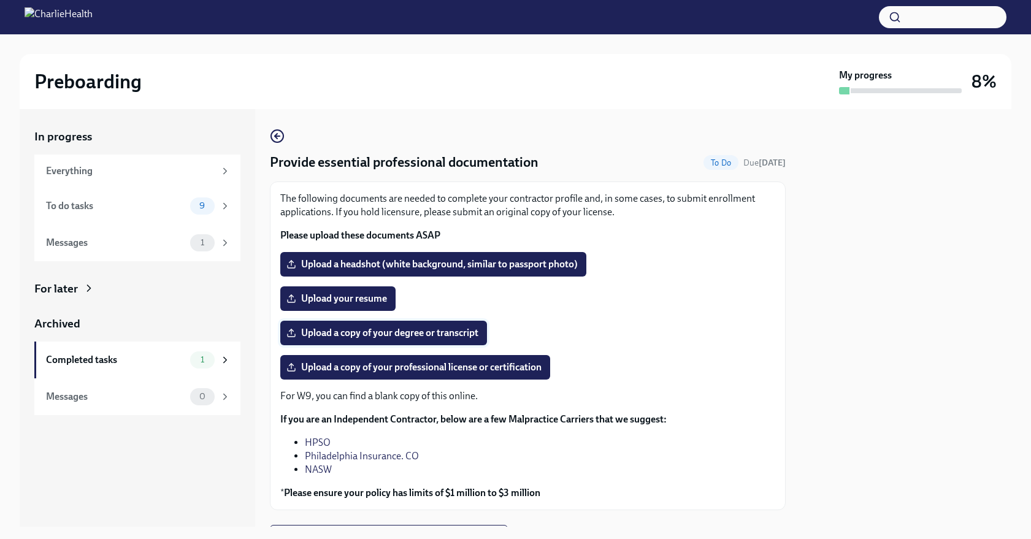
click at [386, 330] on span "Upload a copy of your degree or transcript" at bounding box center [383, 333] width 189 height 12
click at [0, 0] on input "Upload a copy of your degree or transcript" at bounding box center [0, 0] width 0 height 0
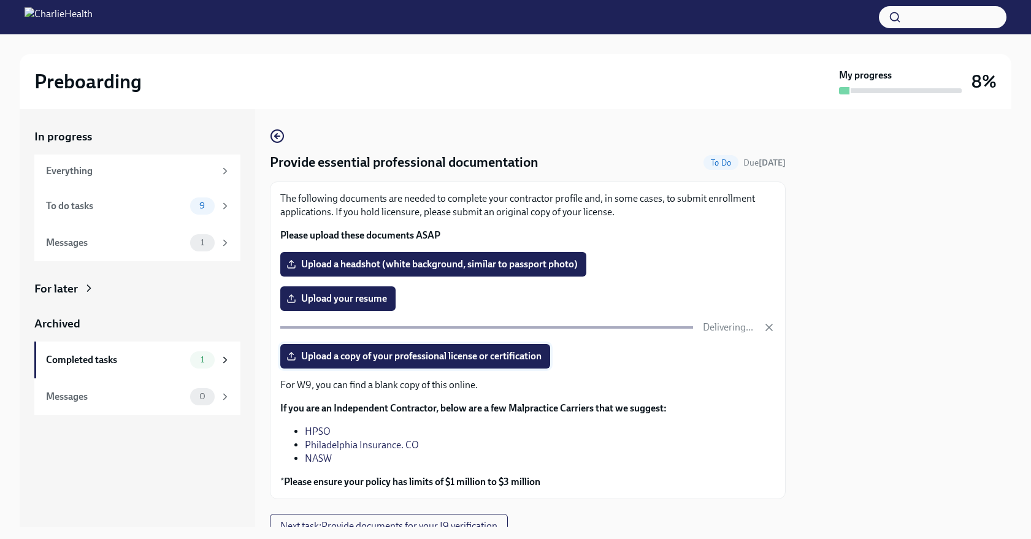
click at [421, 361] on span "Upload a copy of your professional license or certification" at bounding box center [415, 356] width 253 height 12
click at [0, 0] on input "Upload a copy of your professional license or certification" at bounding box center [0, 0] width 0 height 0
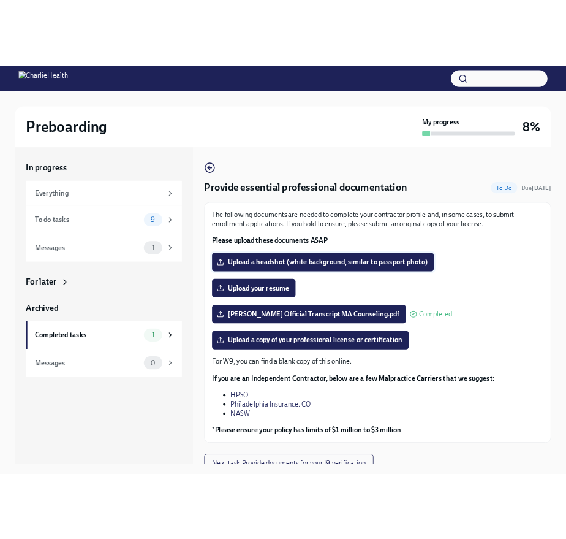
scroll to position [12, 0]
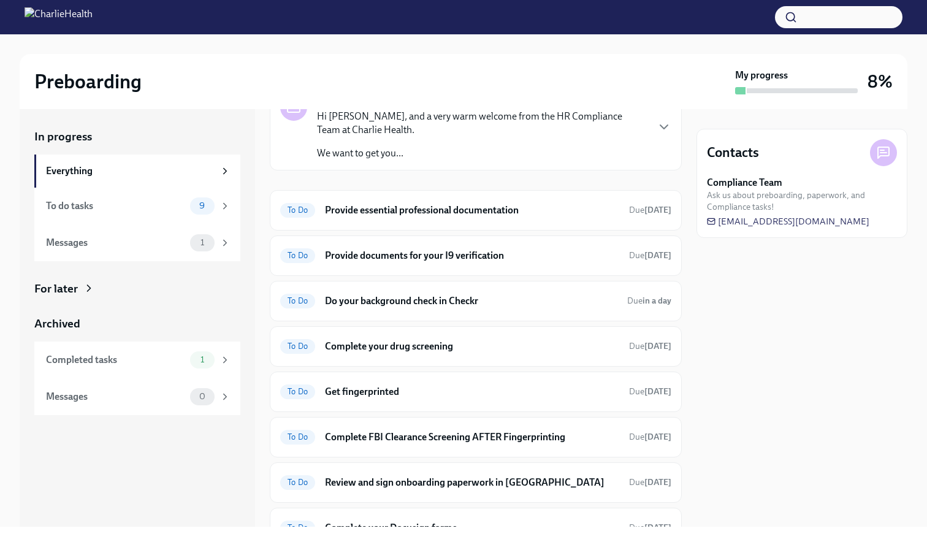
scroll to position [122, 0]
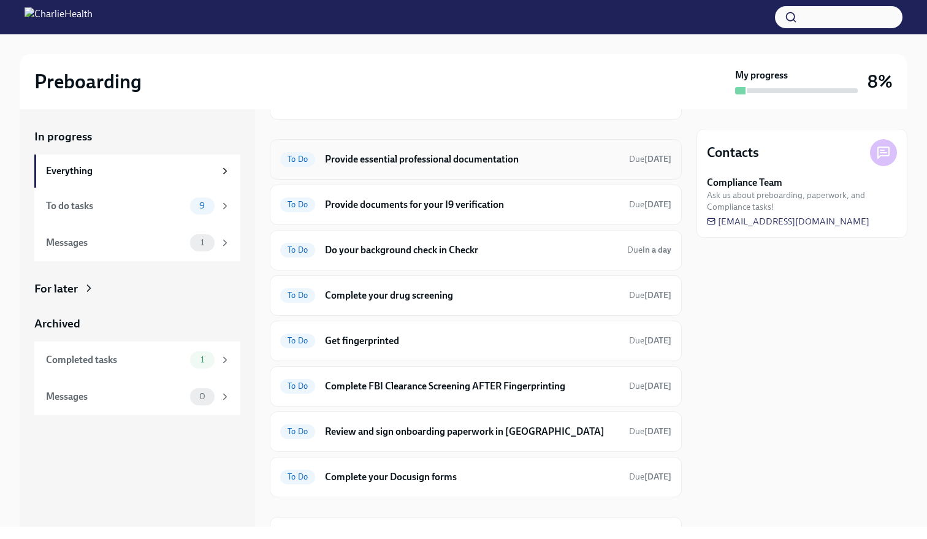
click at [424, 156] on h6 "Provide essential professional documentation" at bounding box center [472, 159] width 294 height 13
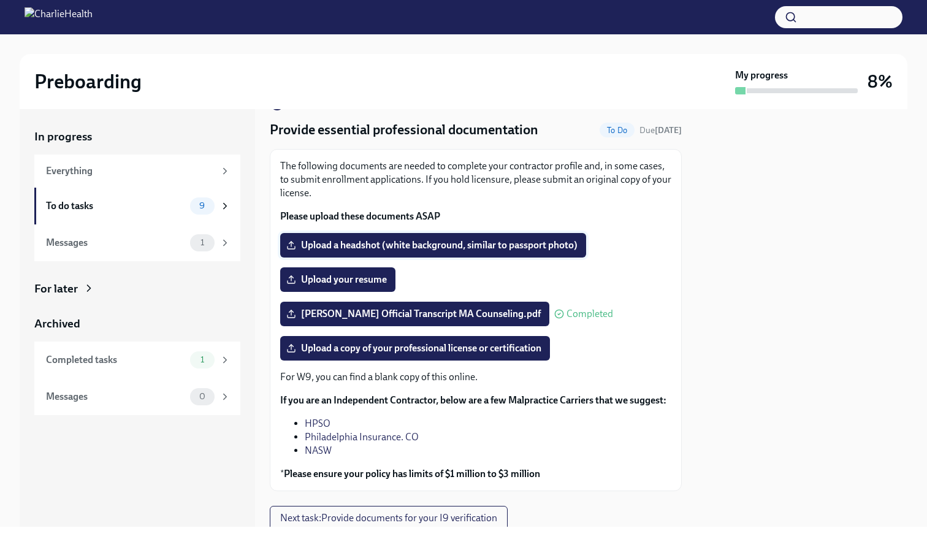
scroll to position [34, 0]
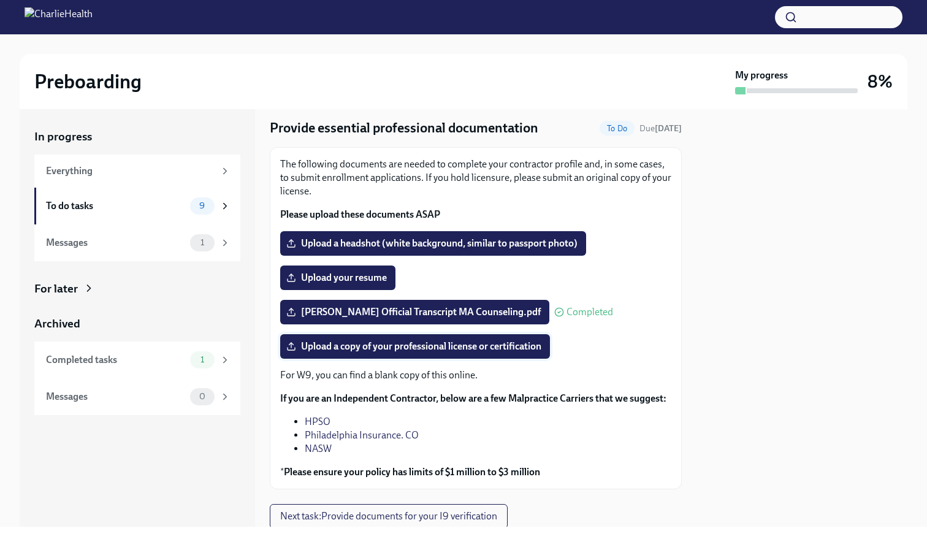
click at [367, 346] on span "Upload a copy of your professional license or certification" at bounding box center [415, 346] width 253 height 12
click at [0, 0] on input "Upload a copy of your professional license or certification" at bounding box center [0, 0] width 0 height 0
click at [349, 280] on span "Upload your resume" at bounding box center [338, 278] width 98 height 12
click at [0, 0] on input "Upload your resume" at bounding box center [0, 0] width 0 height 0
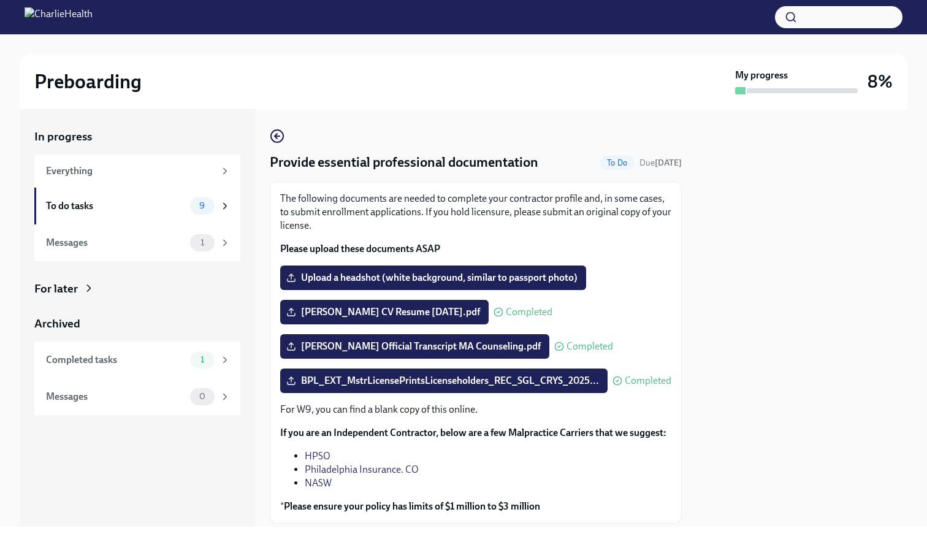
scroll to position [75, 0]
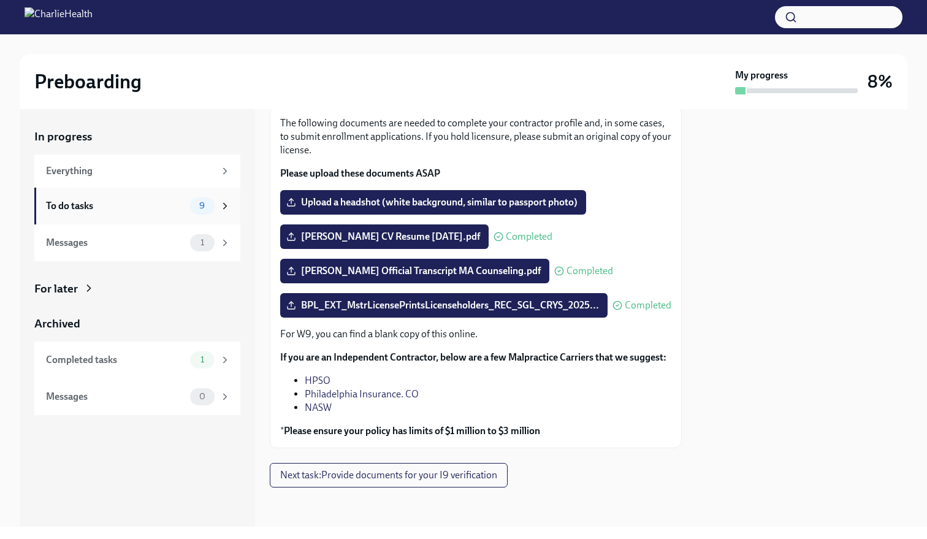
click at [185, 209] on div "To do tasks 9" at bounding box center [138, 205] width 185 height 17
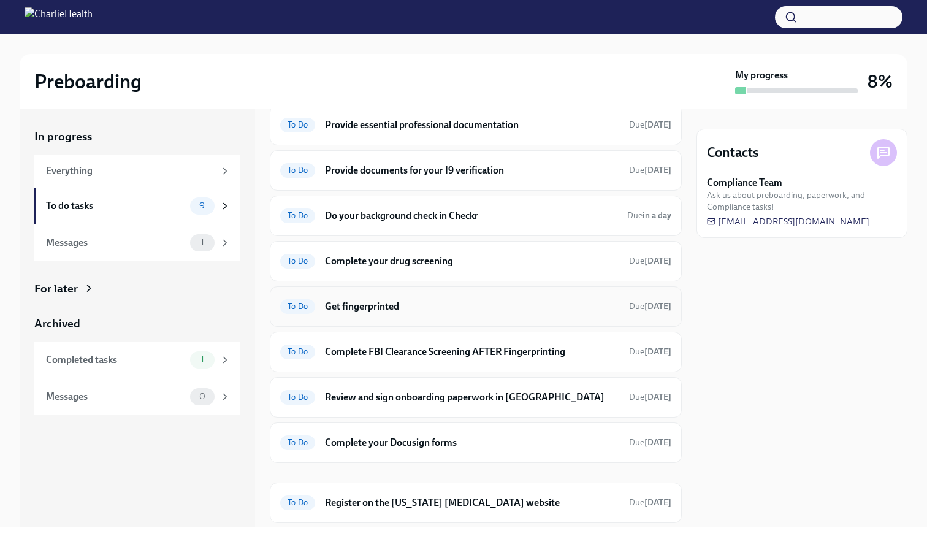
scroll to position [17, 0]
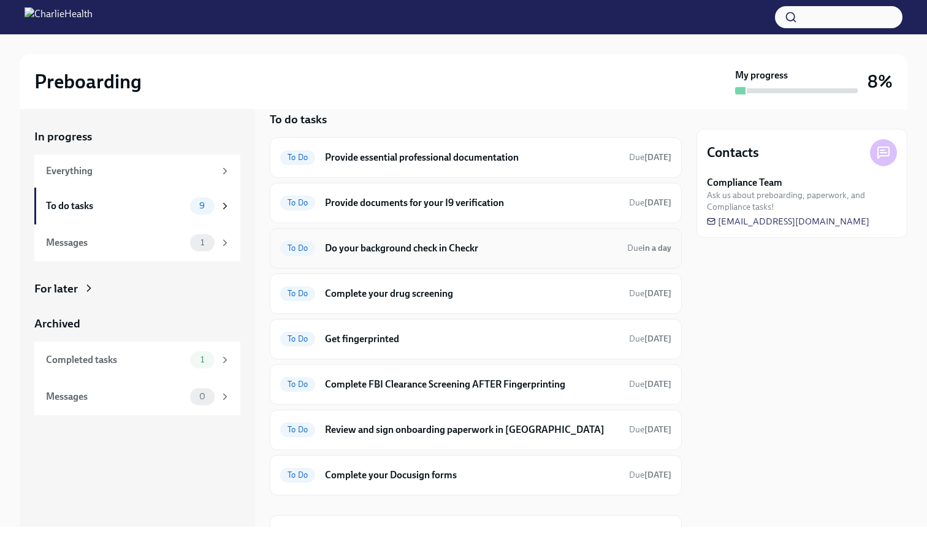
click at [466, 247] on h6 "Do your background check in Checkr" at bounding box center [471, 248] width 292 height 13
